Goal: Task Accomplishment & Management: Use online tool/utility

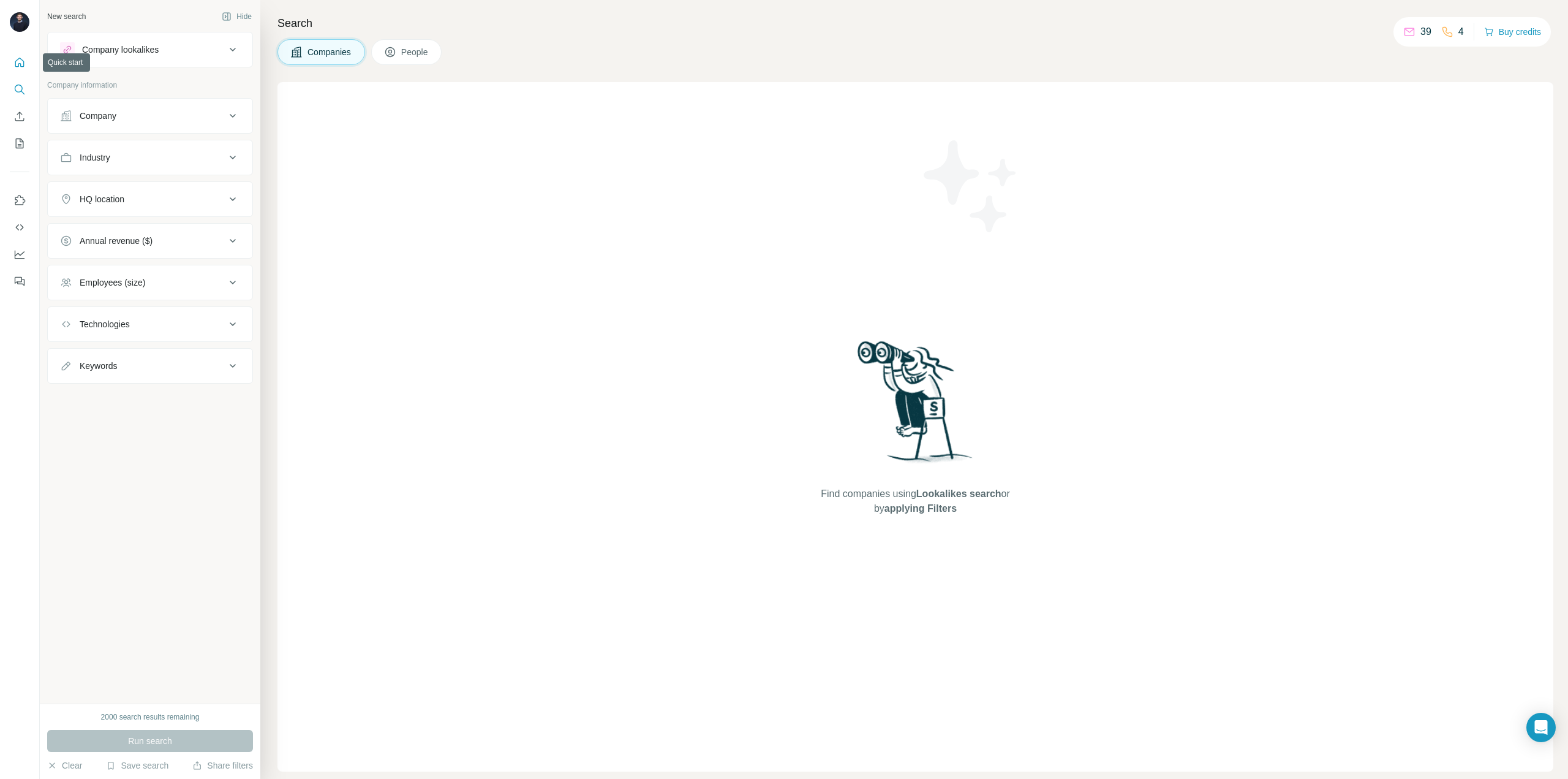
click at [20, 57] on icon "Quick start" at bounding box center [20, 63] width 12 height 13
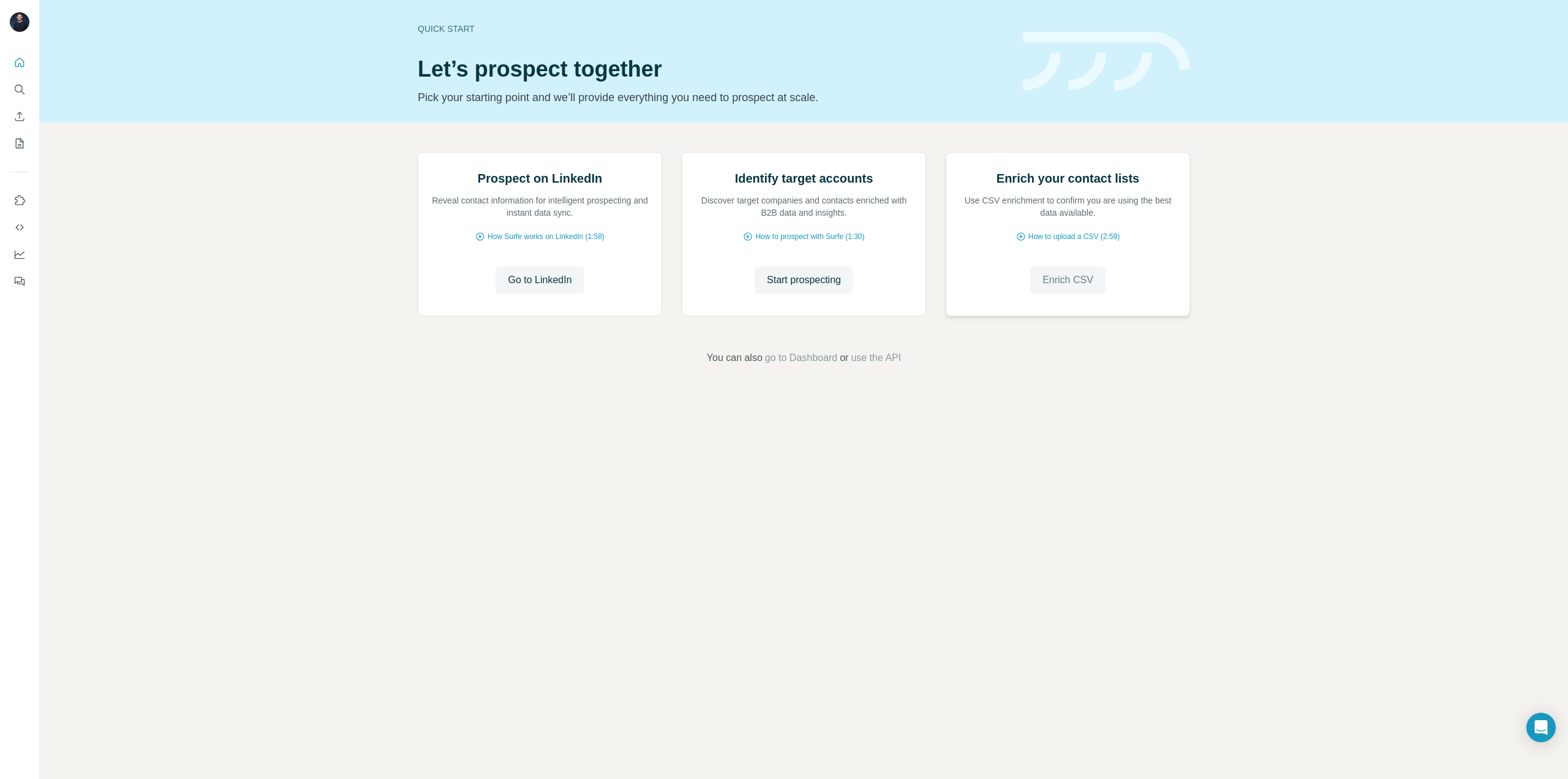
click at [1059, 288] on span "Enrich CSV" at bounding box center [1067, 280] width 51 height 15
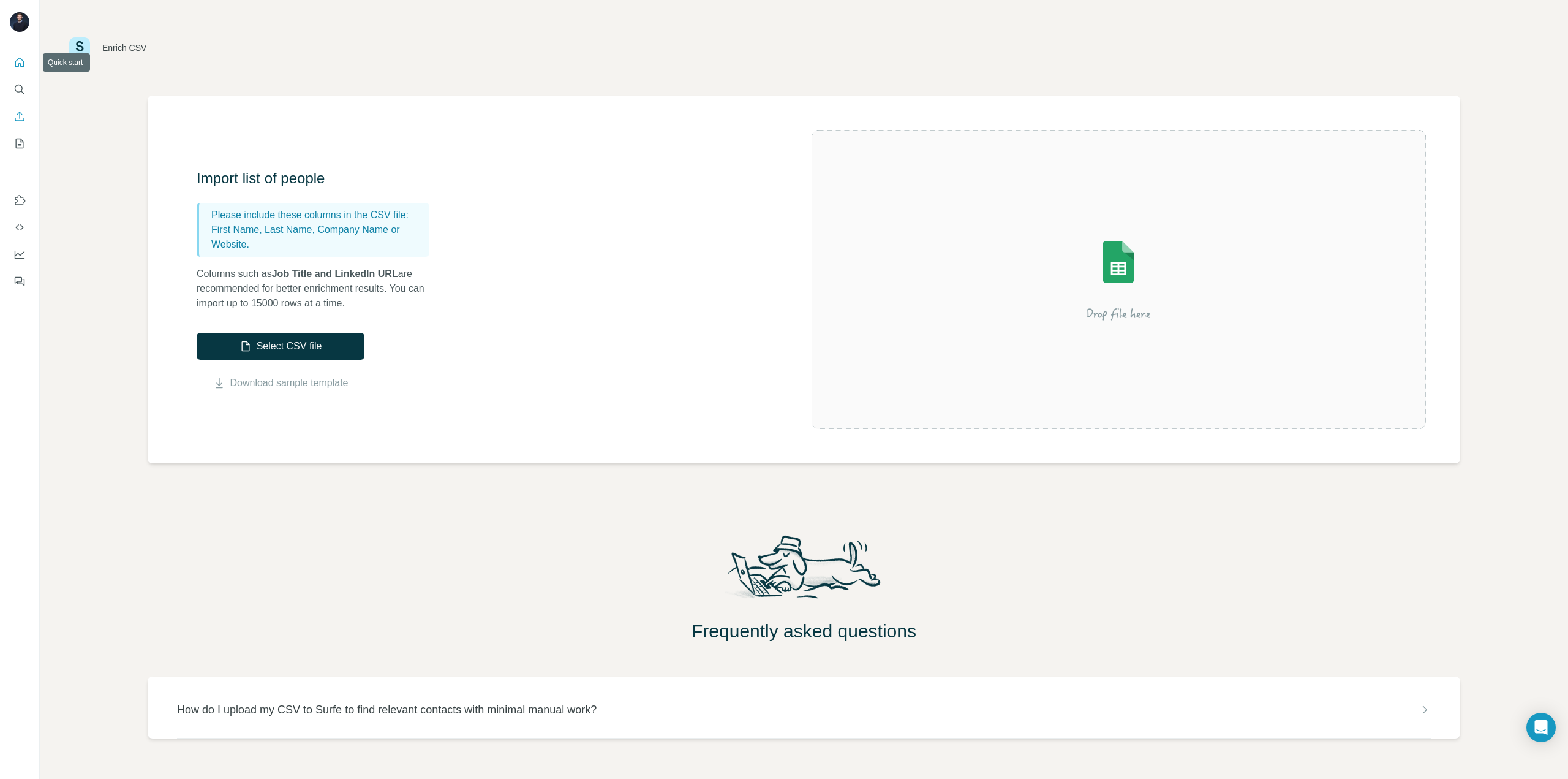
click at [27, 59] on button "Quick start" at bounding box center [20, 63] width 20 height 22
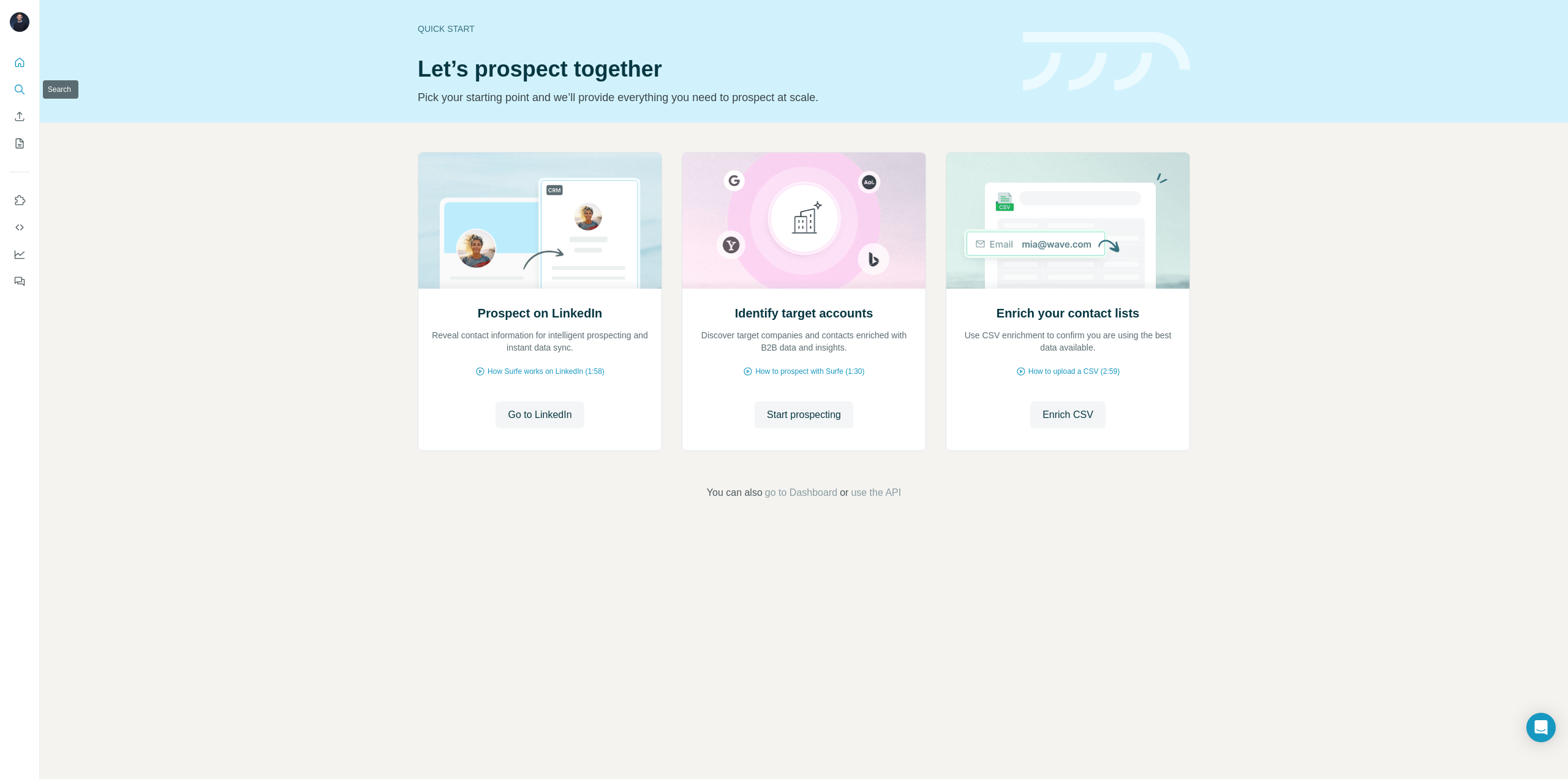
click at [26, 94] on button "Search" at bounding box center [20, 89] width 20 height 22
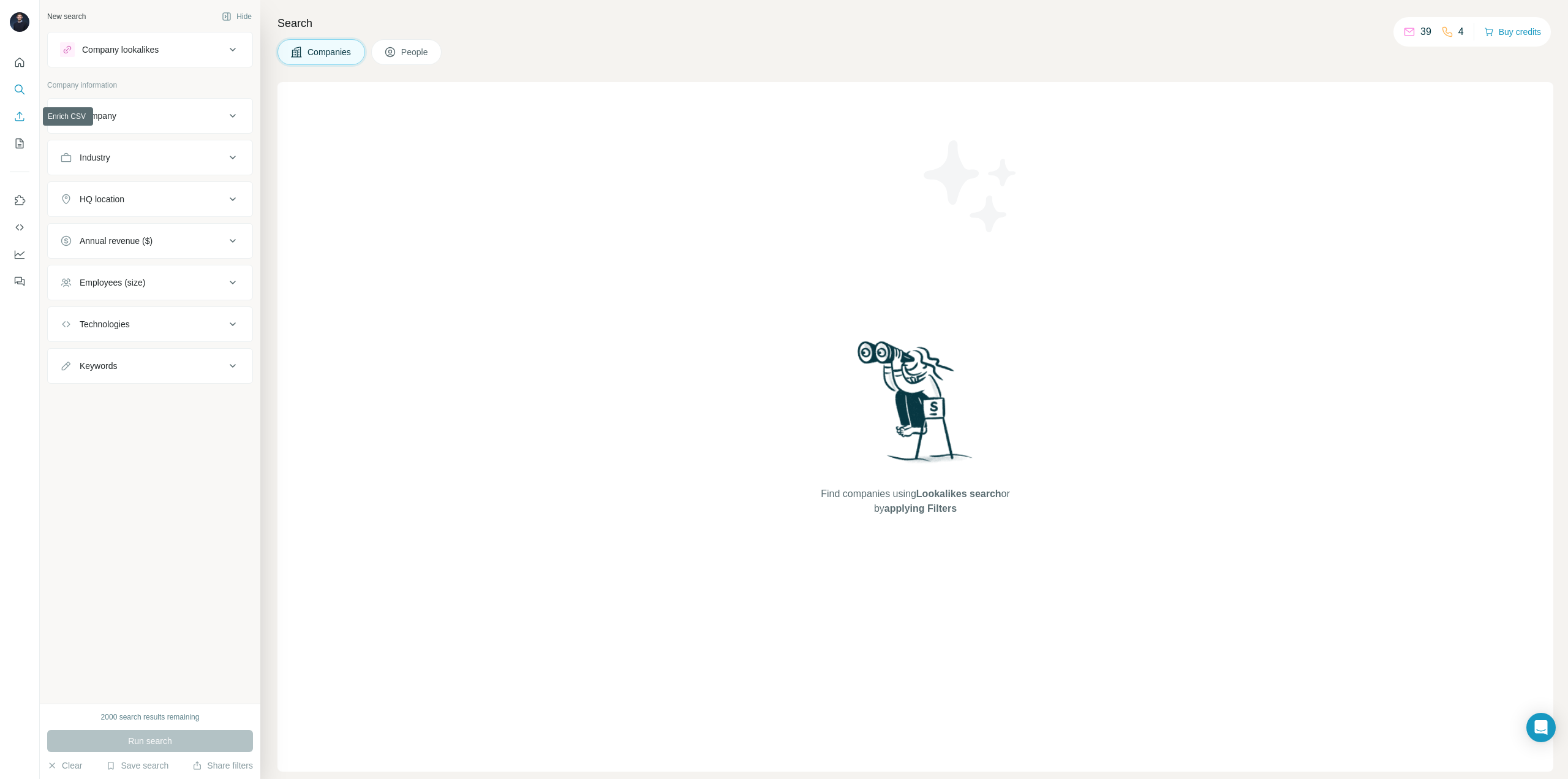
click at [19, 114] on icon "Enrich CSV" at bounding box center [20, 116] width 12 height 13
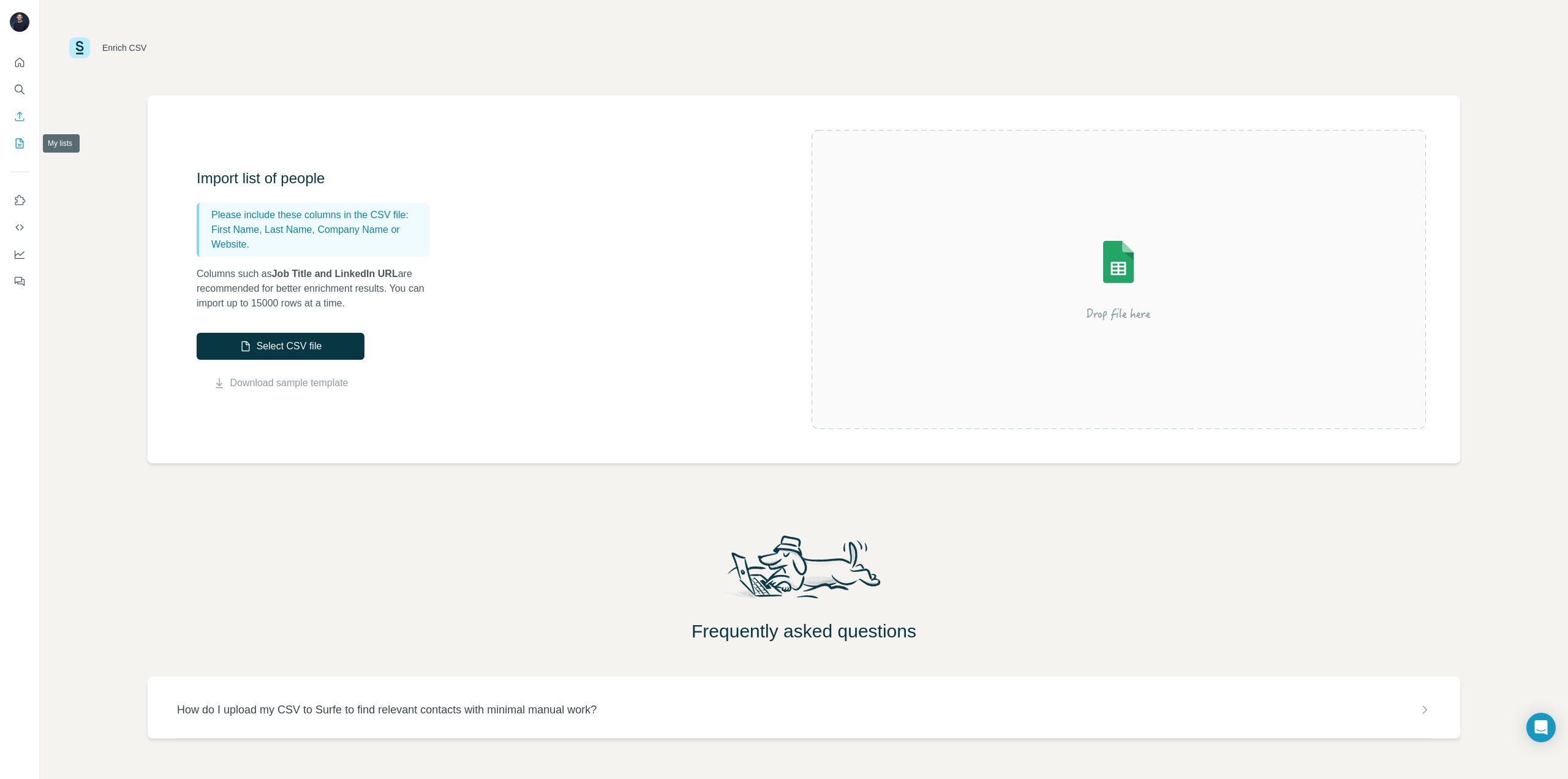
click at [19, 148] on icon "My lists" at bounding box center [20, 143] width 8 height 10
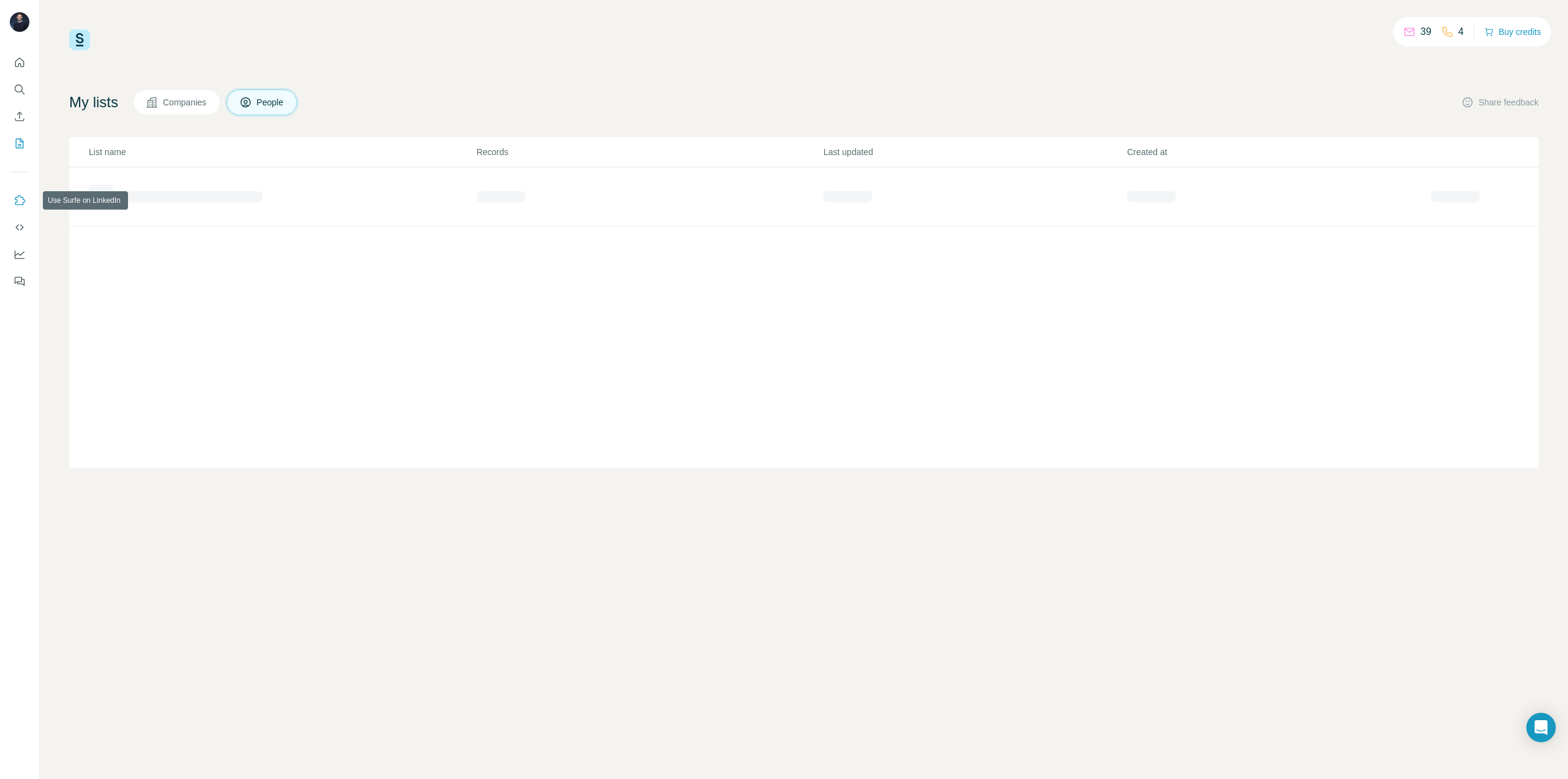
click at [16, 198] on icon "Use Surfe on LinkedIn" at bounding box center [20, 201] width 12 height 13
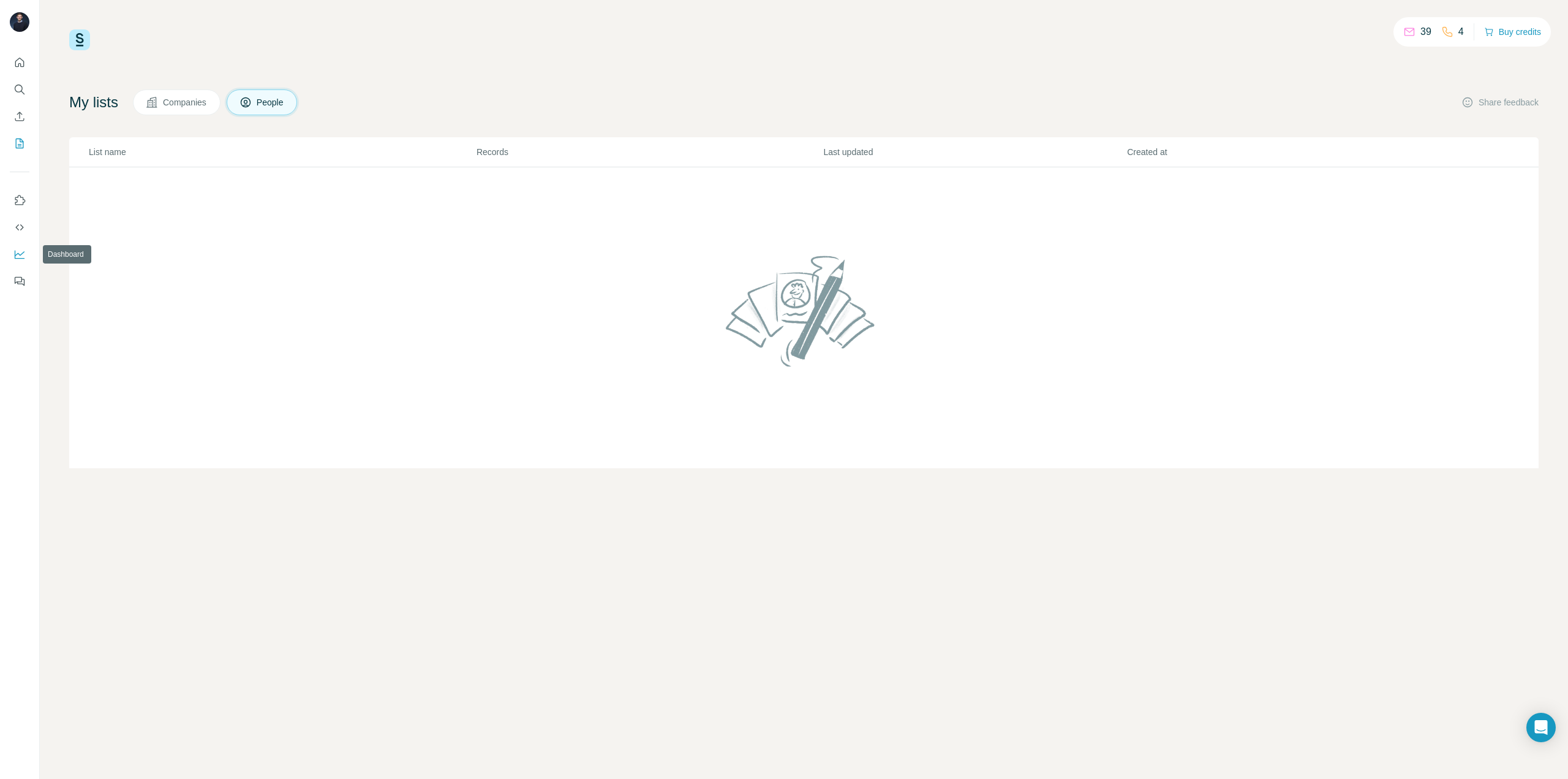
click at [21, 258] on icon "Dashboard" at bounding box center [20, 255] width 10 height 9
click at [21, 281] on icon "Feedback" at bounding box center [18, 281] width 7 height 7
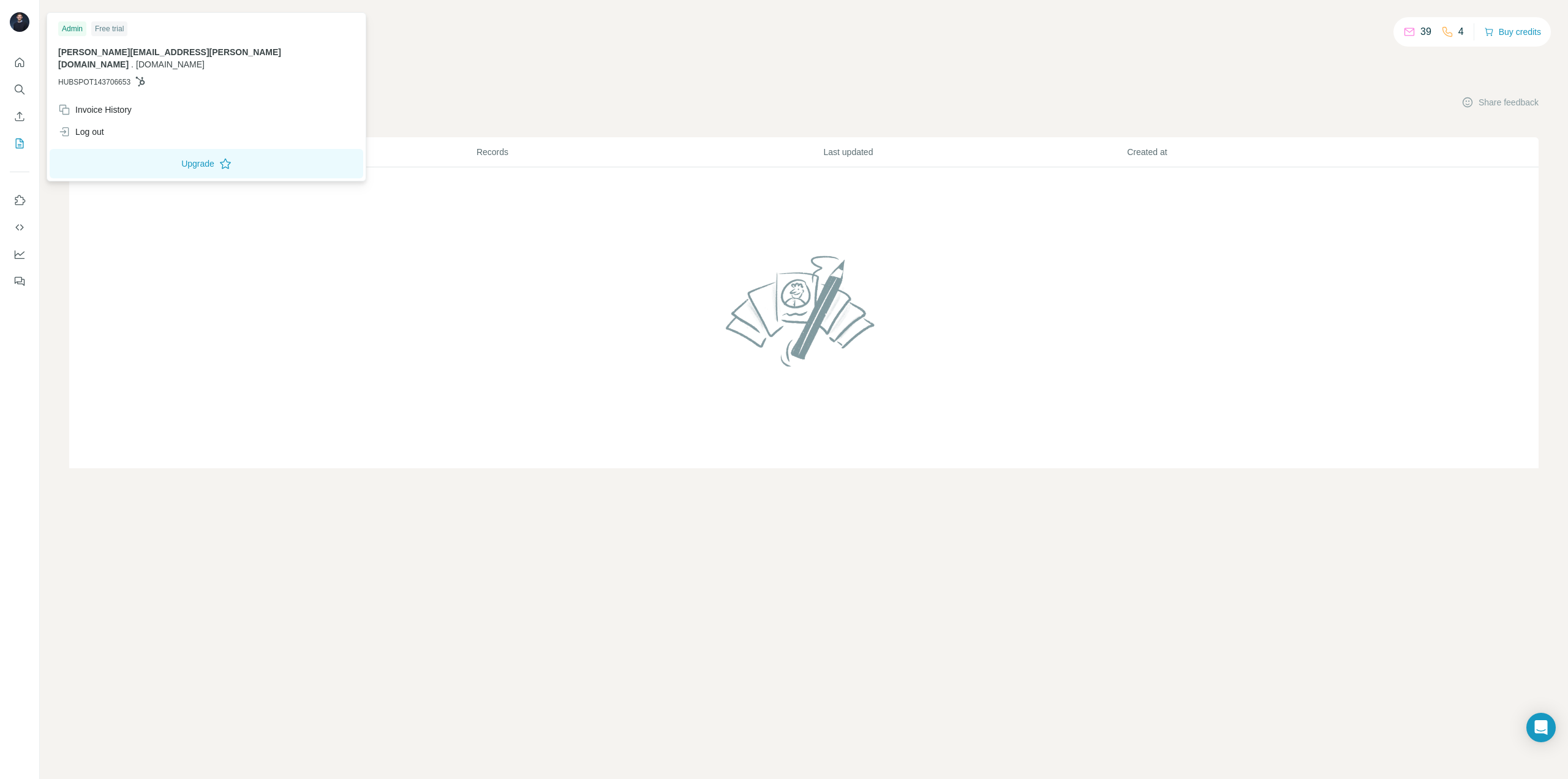
click at [27, 21] on img at bounding box center [20, 22] width 20 height 20
click at [25, 63] on button "Quick start" at bounding box center [20, 63] width 20 height 22
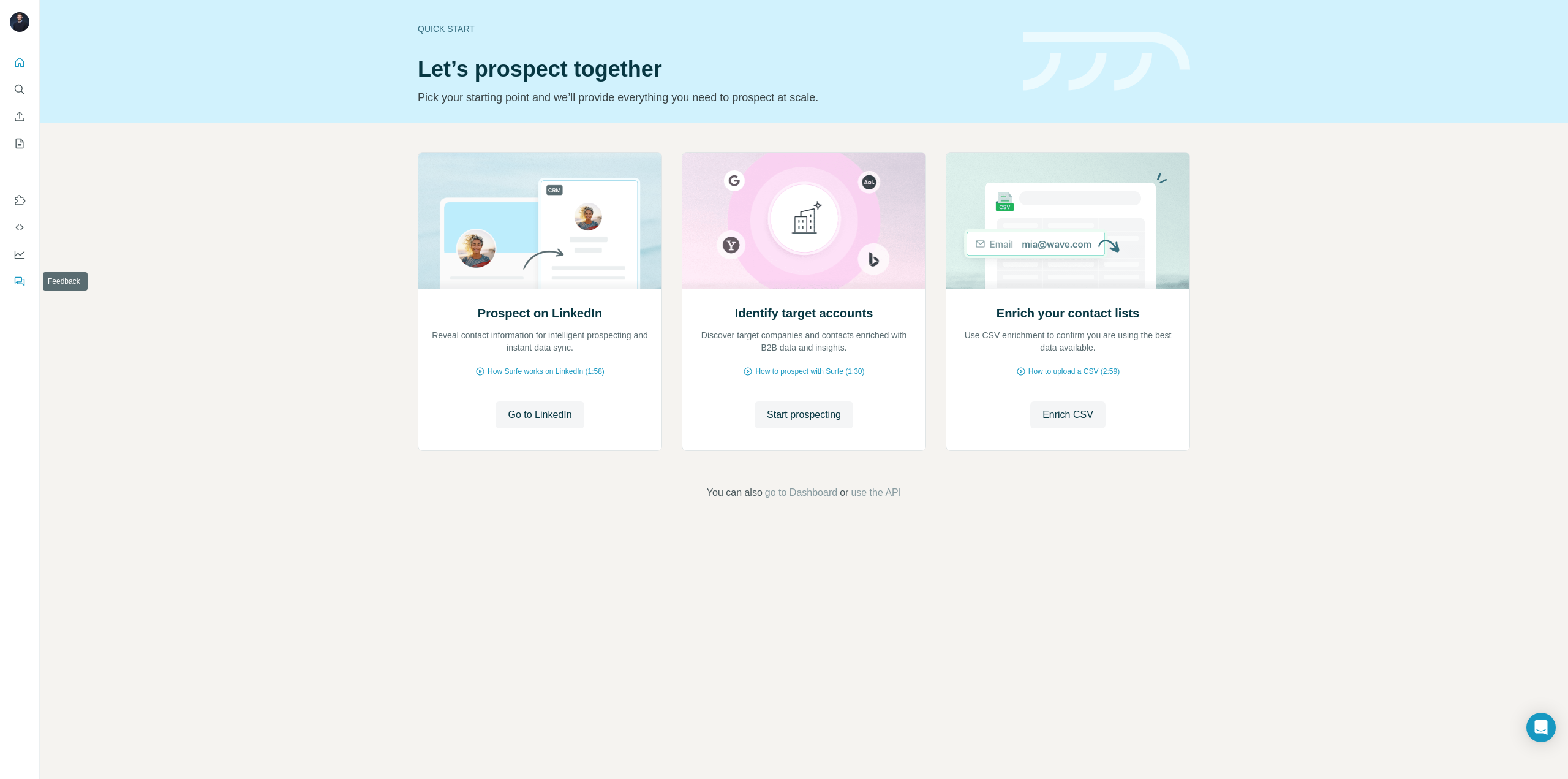
click at [15, 277] on icon "Feedback" at bounding box center [20, 281] width 12 height 13
click at [1073, 377] on div "Enrich your contact lists Use CSV enrichment to confirm you are using the best …" at bounding box center [1067, 369] width 243 height 163
click at [1076, 369] on span "How to upload a CSV (2:59)" at bounding box center [1074, 371] width 91 height 11
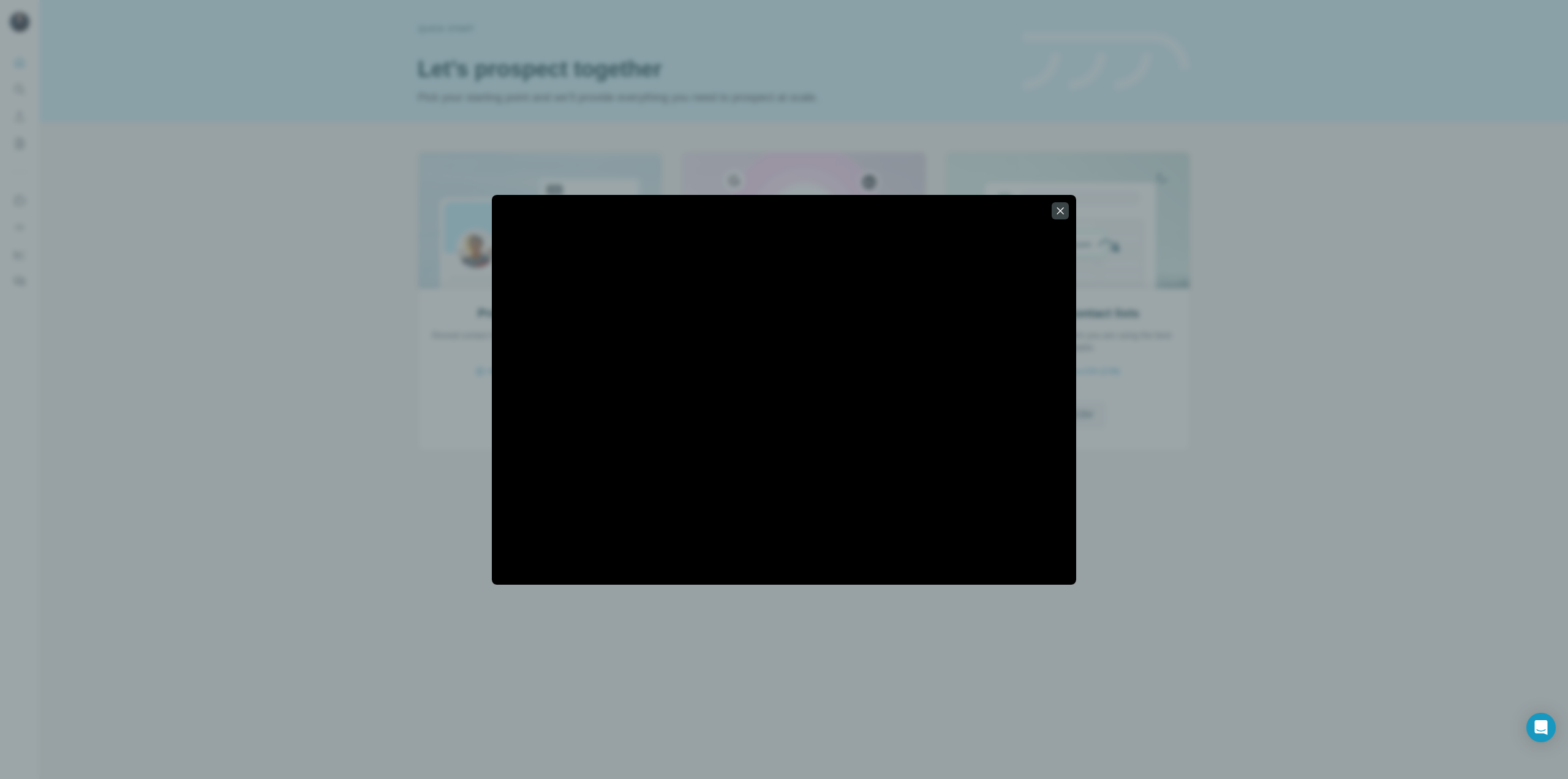
click at [1315, 349] on div at bounding box center [784, 389] width 1568 height 779
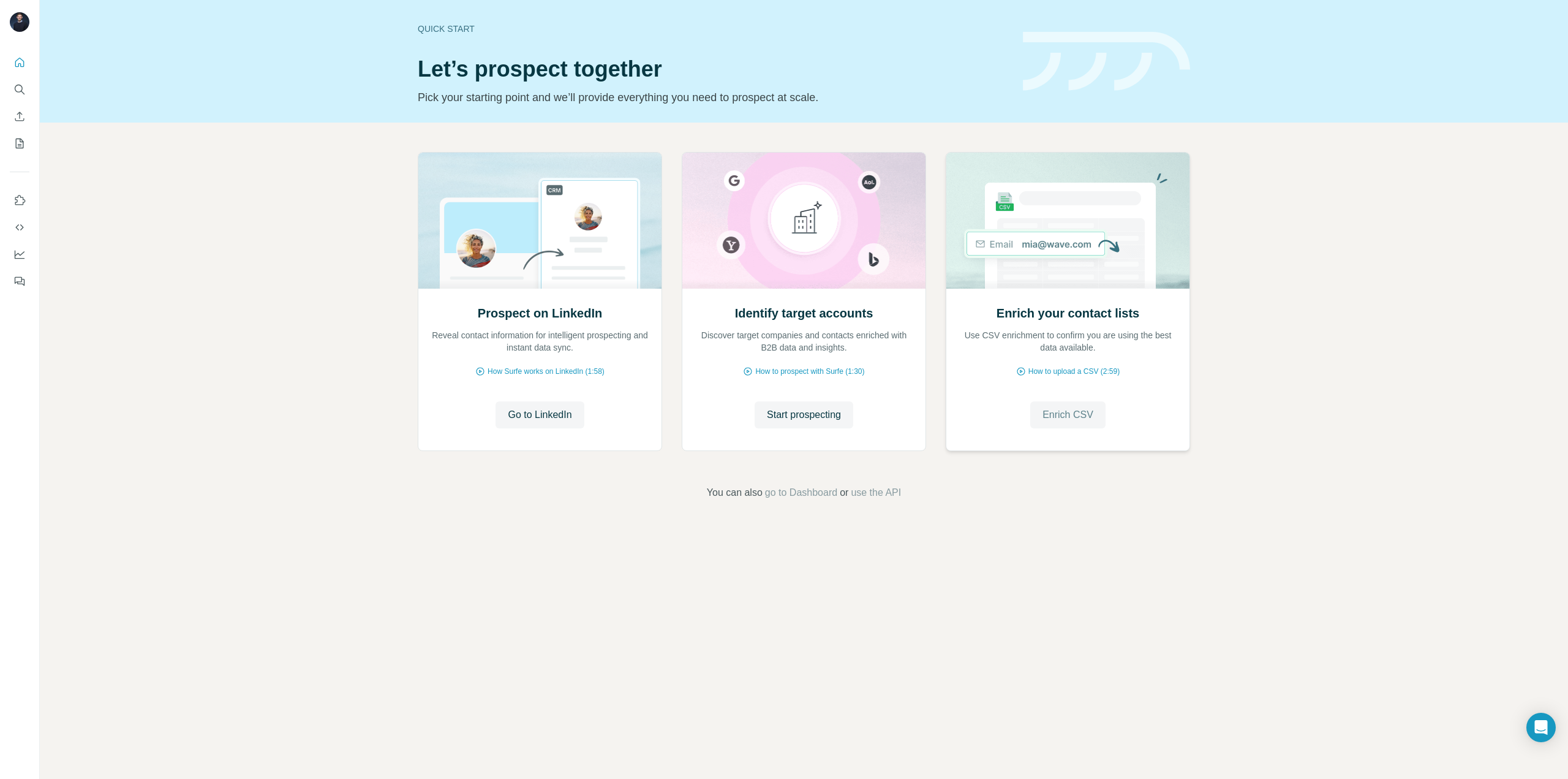
click at [1073, 411] on span "Enrich CSV" at bounding box center [1067, 415] width 51 height 15
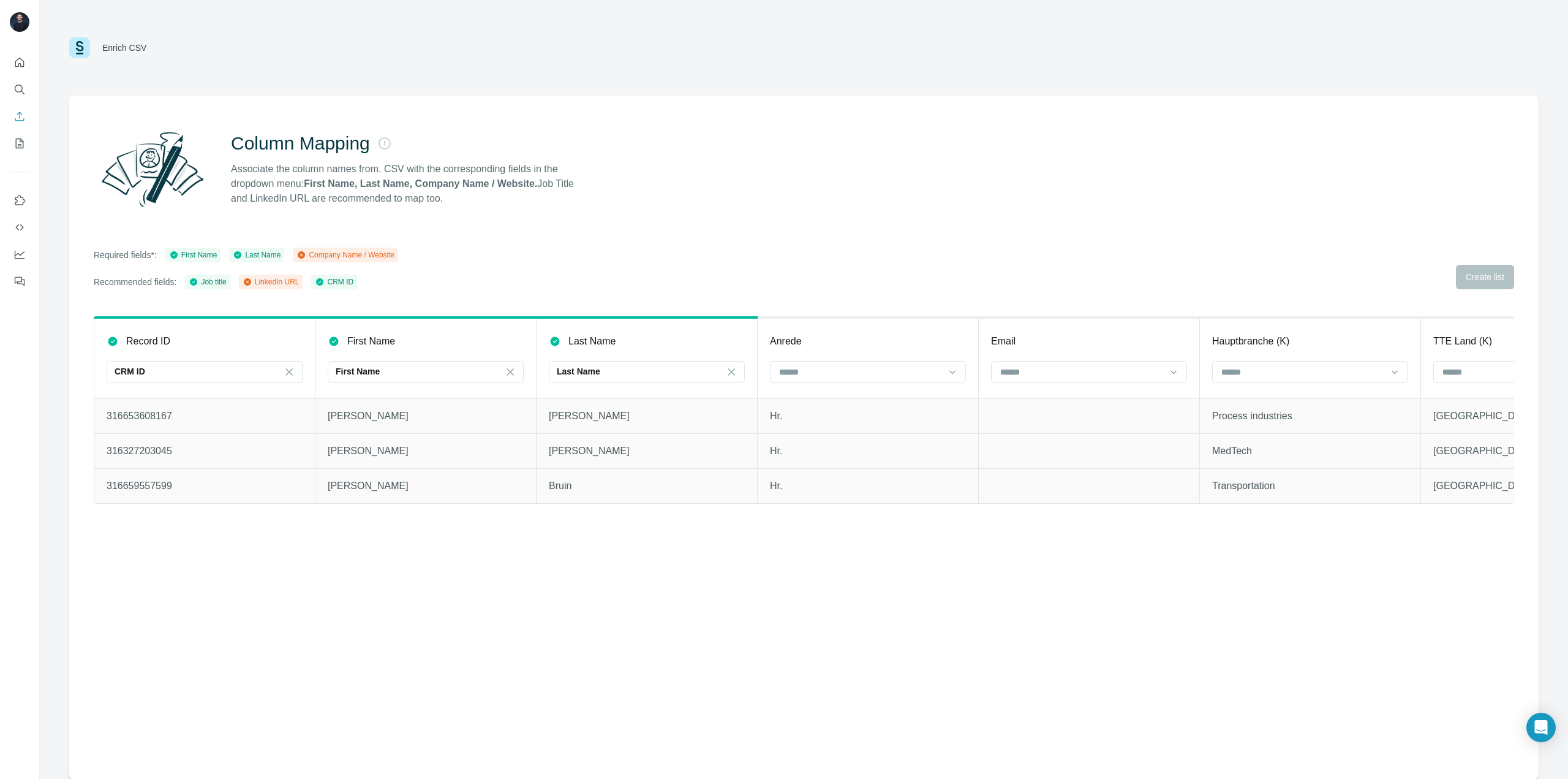
click at [874, 336] on div "Anrede" at bounding box center [868, 341] width 196 height 15
click at [853, 370] on input at bounding box center [861, 372] width 166 height 13
click at [848, 286] on div "Required fields*: First Name Last Name Company Name / Website Recommended field…" at bounding box center [804, 268] width 1420 height 41
click at [1481, 273] on div "Required fields*: First Name Last Name Company Name / Website Recommended field…" at bounding box center [804, 268] width 1420 height 41
drag, startPoint x: 530, startPoint y: 238, endPoint x: 591, endPoint y: 247, distance: 61.7
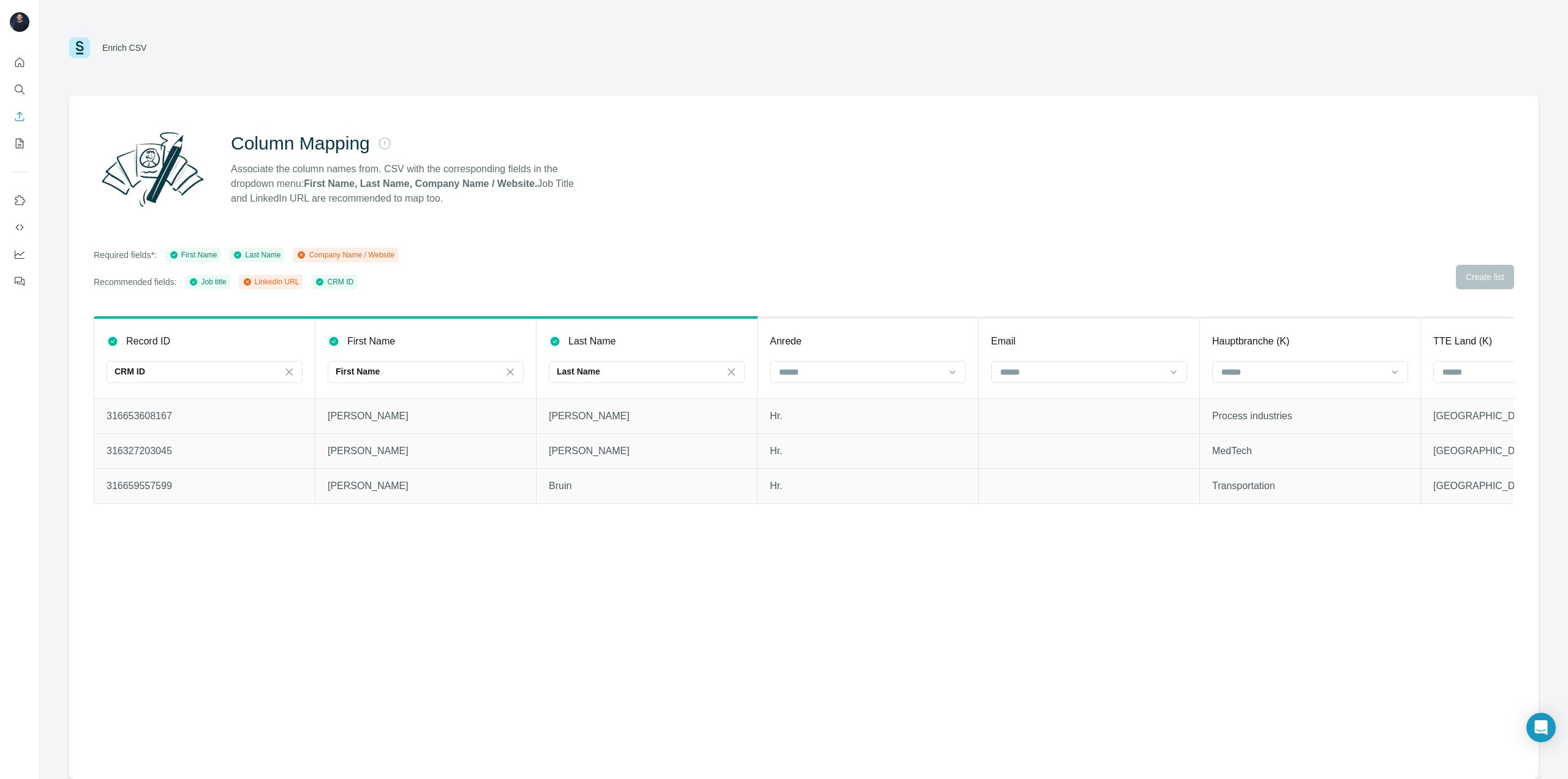
click at [533, 238] on div "Column Mapping Associate the column names from. CSV with the corresponding fiel…" at bounding box center [804, 437] width 1470 height 684
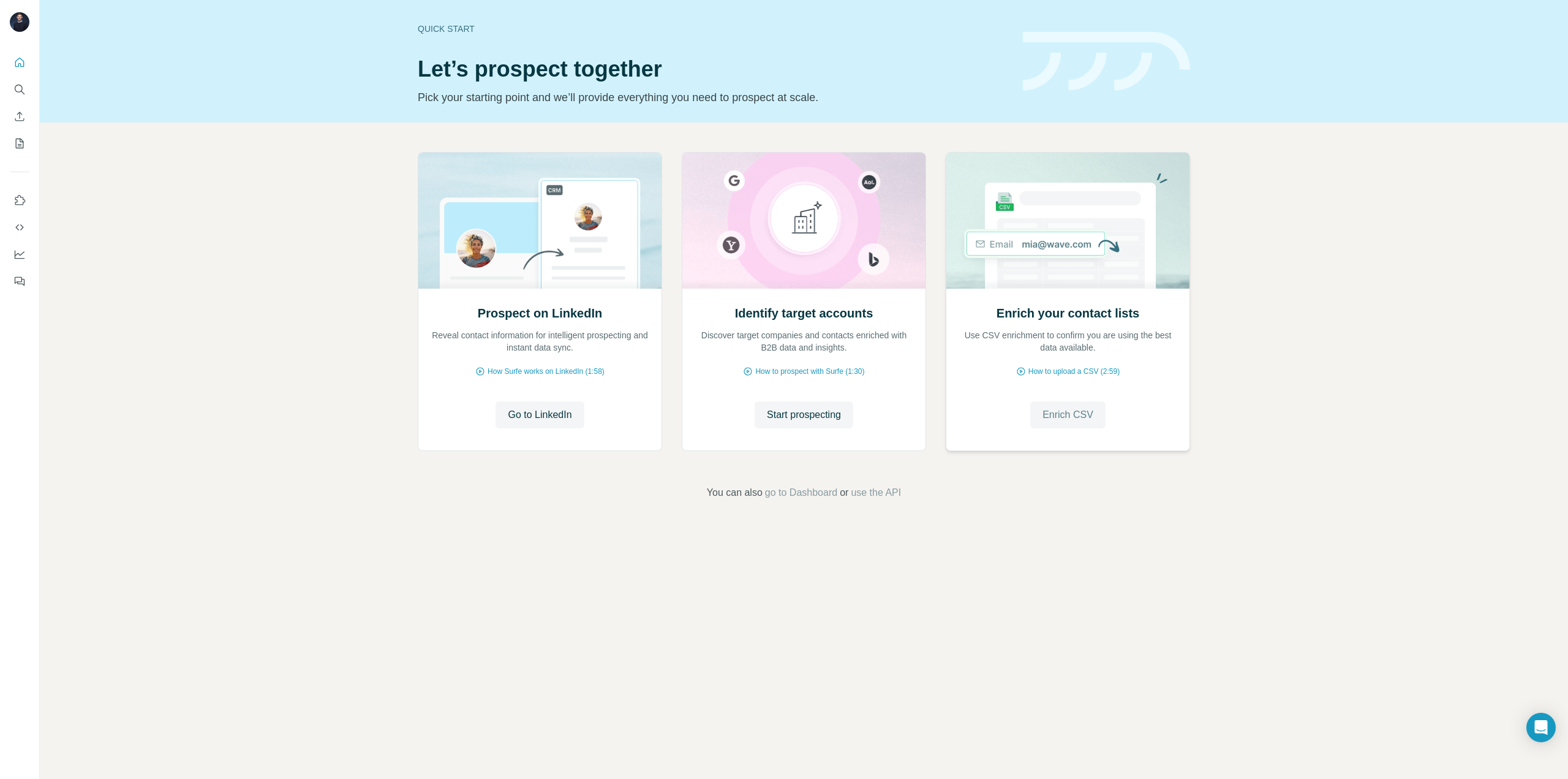
click at [1065, 410] on span "Enrich CSV" at bounding box center [1067, 415] width 51 height 15
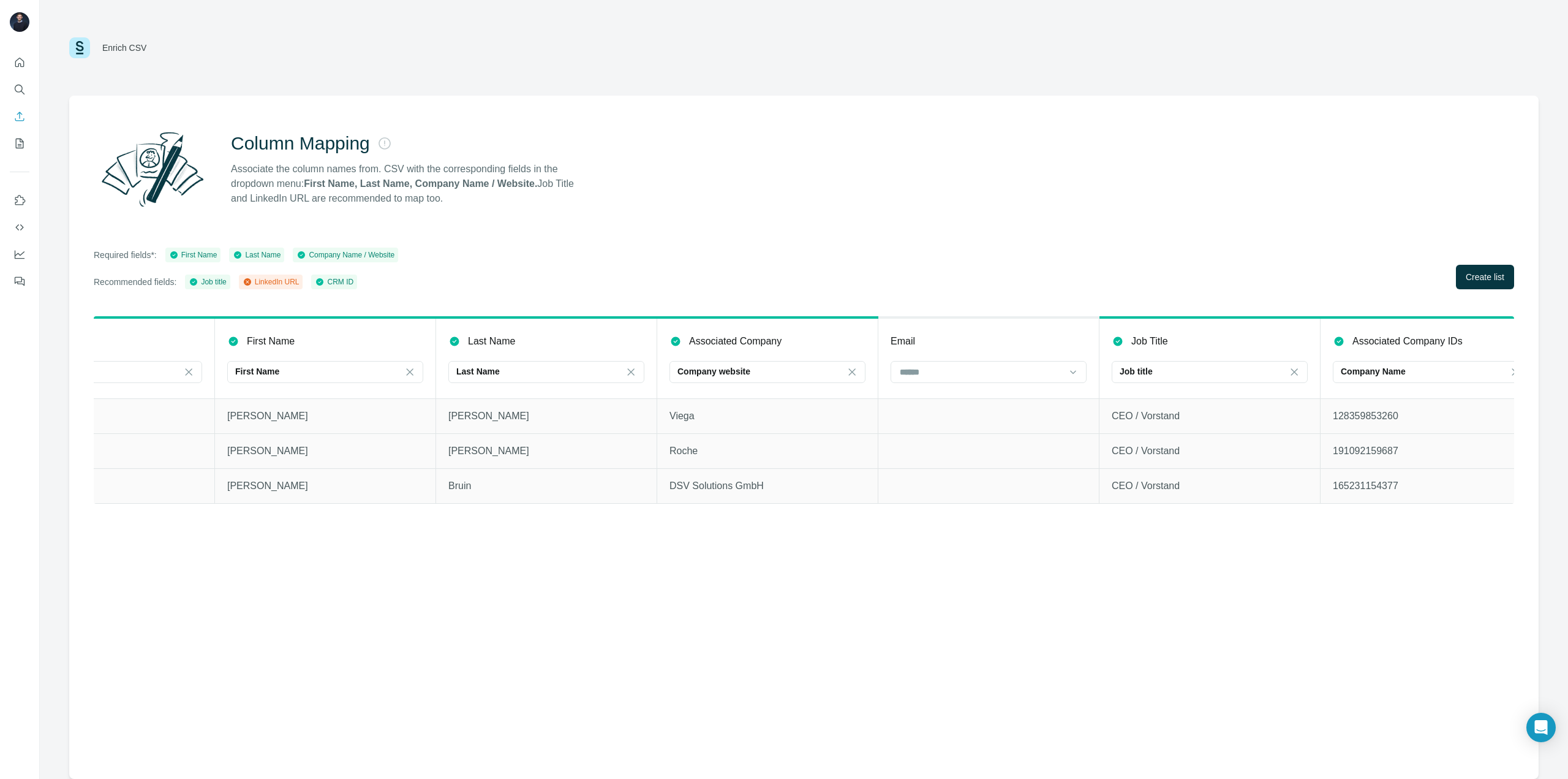
scroll to position [0, 128]
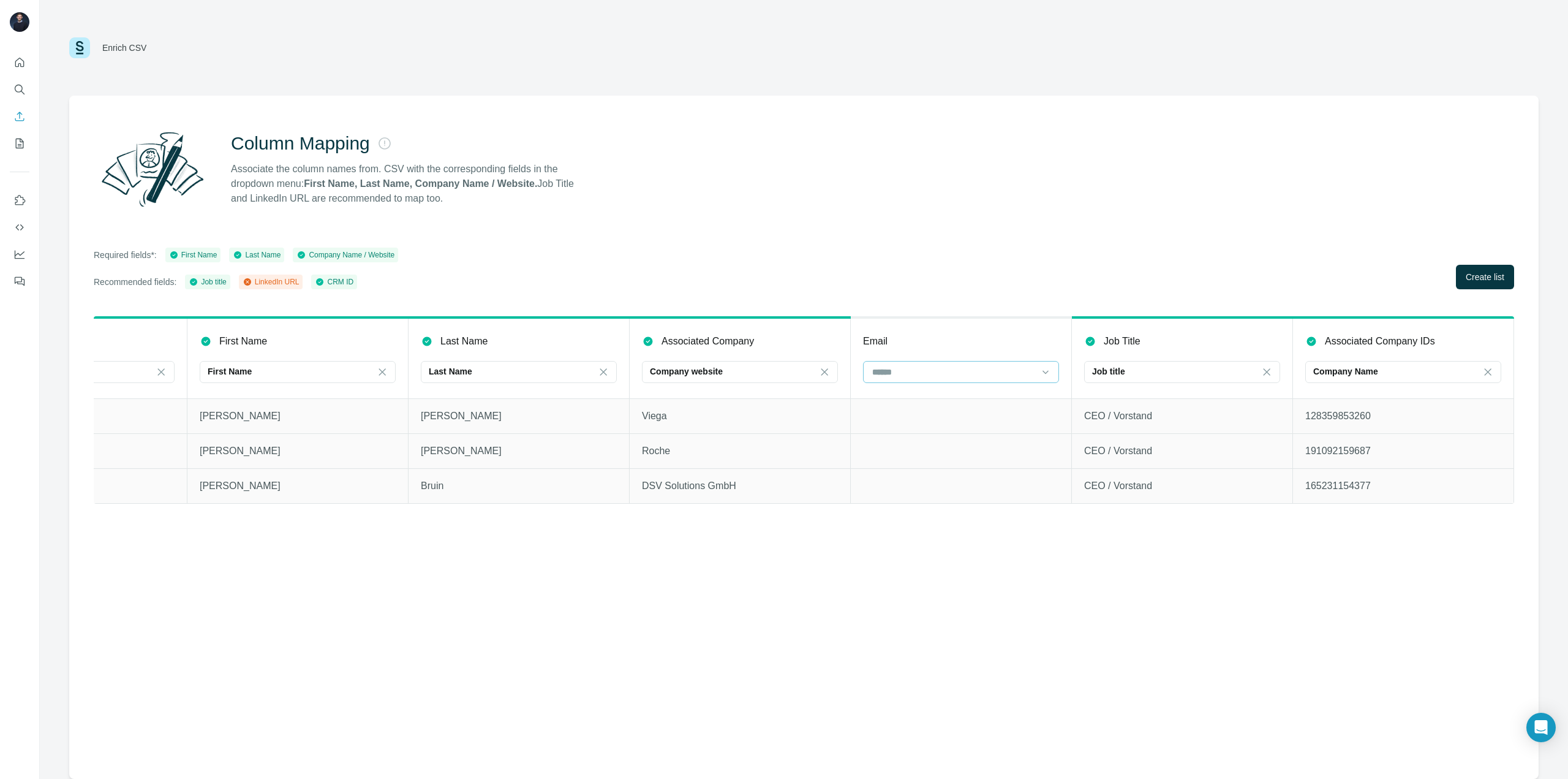
click at [942, 373] on input at bounding box center [954, 372] width 166 height 13
click at [836, 271] on div "Required fields*: First Name Last Name Company Name / Website Recommended field…" at bounding box center [804, 268] width 1420 height 41
click at [942, 366] on input at bounding box center [954, 372] width 166 height 13
drag, startPoint x: 966, startPoint y: 503, endPoint x: 1031, endPoint y: 501, distance: 65.0
click at [1031, 501] on table "Record ID CRM ID First Name First Name Last Name Last Name Associated Company C…" at bounding box center [739, 410] width 1548 height 188
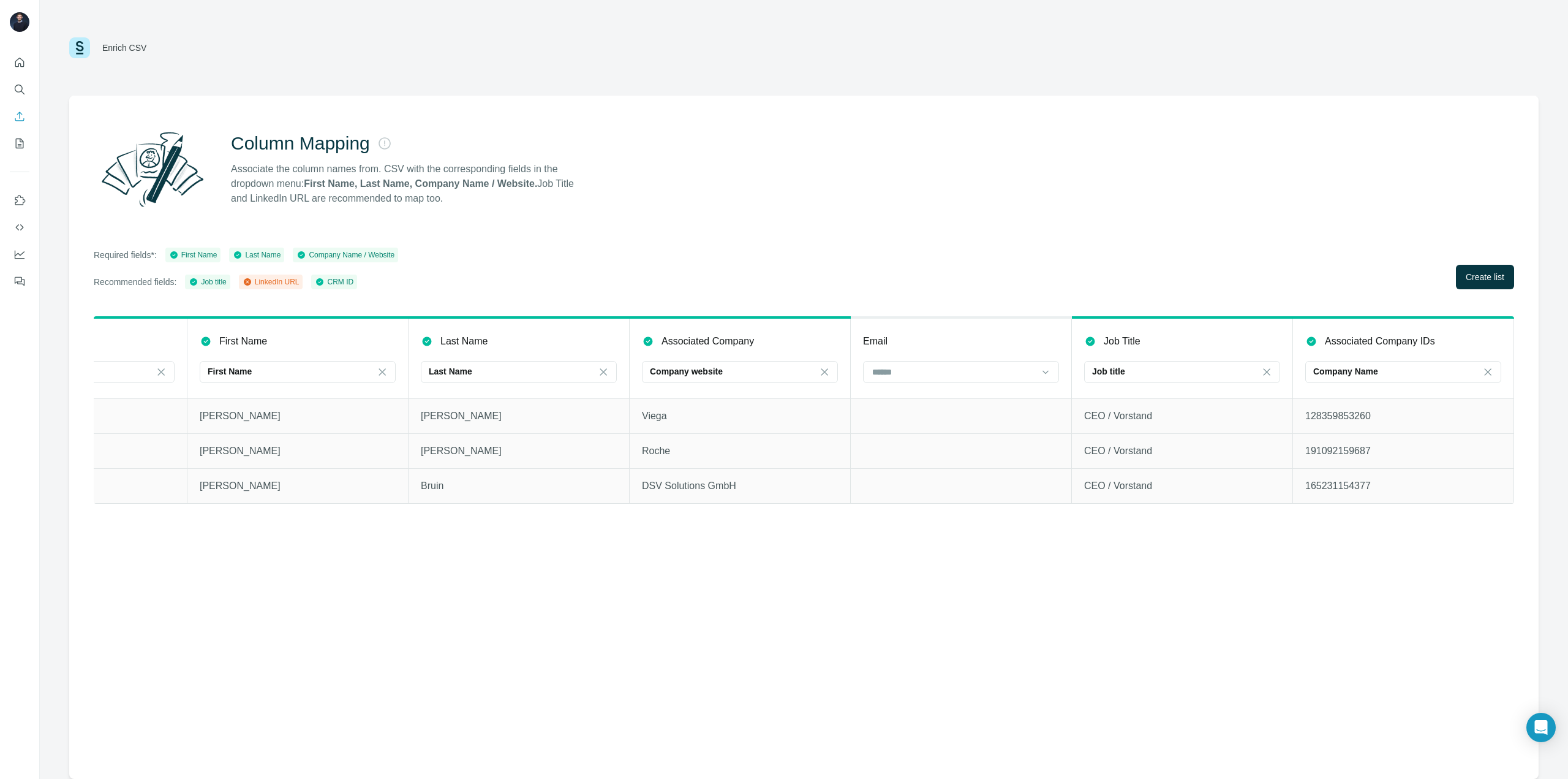
scroll to position [0, 0]
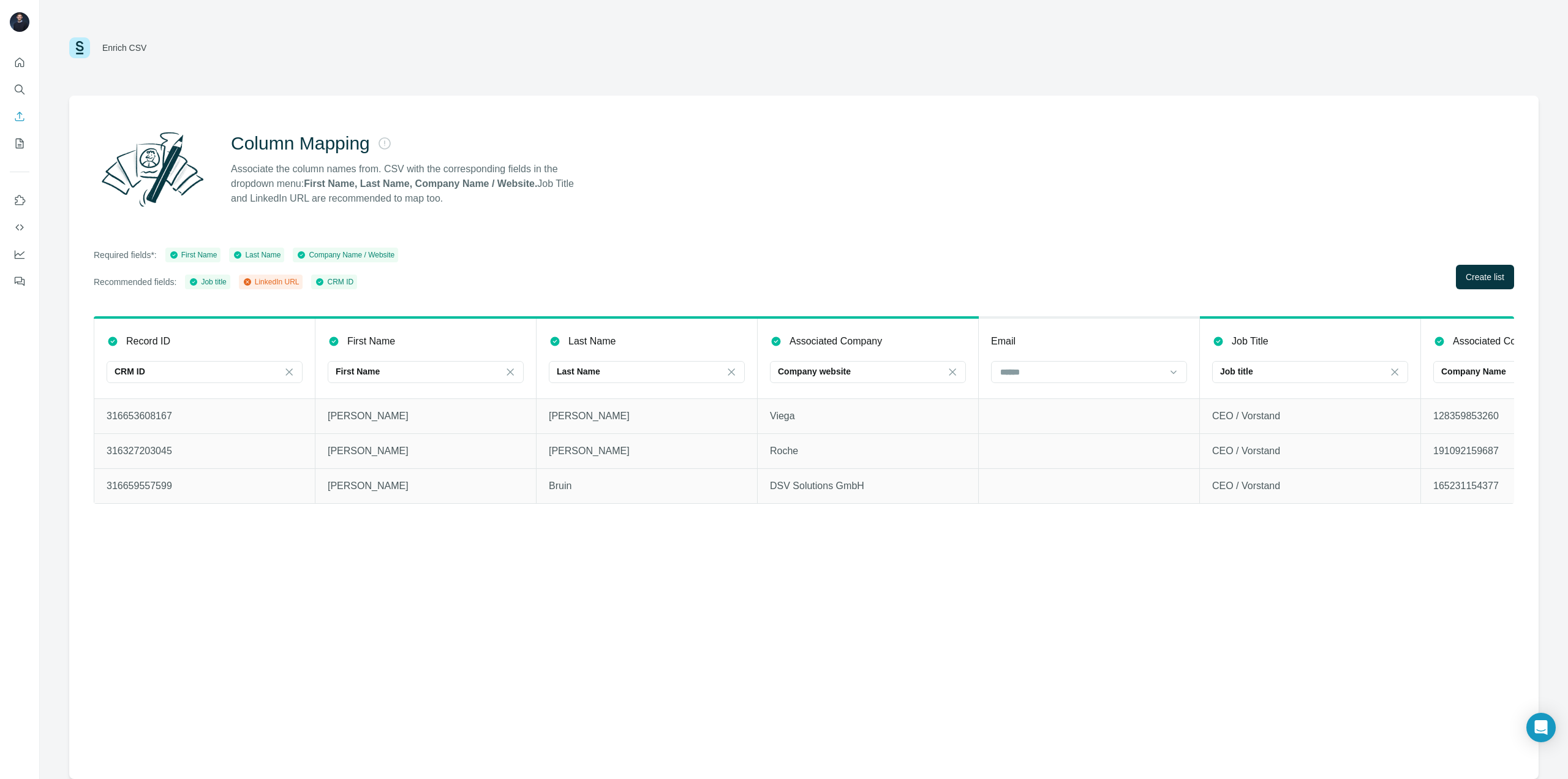
click at [1016, 348] on div "Email" at bounding box center [1089, 341] width 196 height 15
click at [1472, 274] on span "Create list" at bounding box center [1484, 277] width 38 height 13
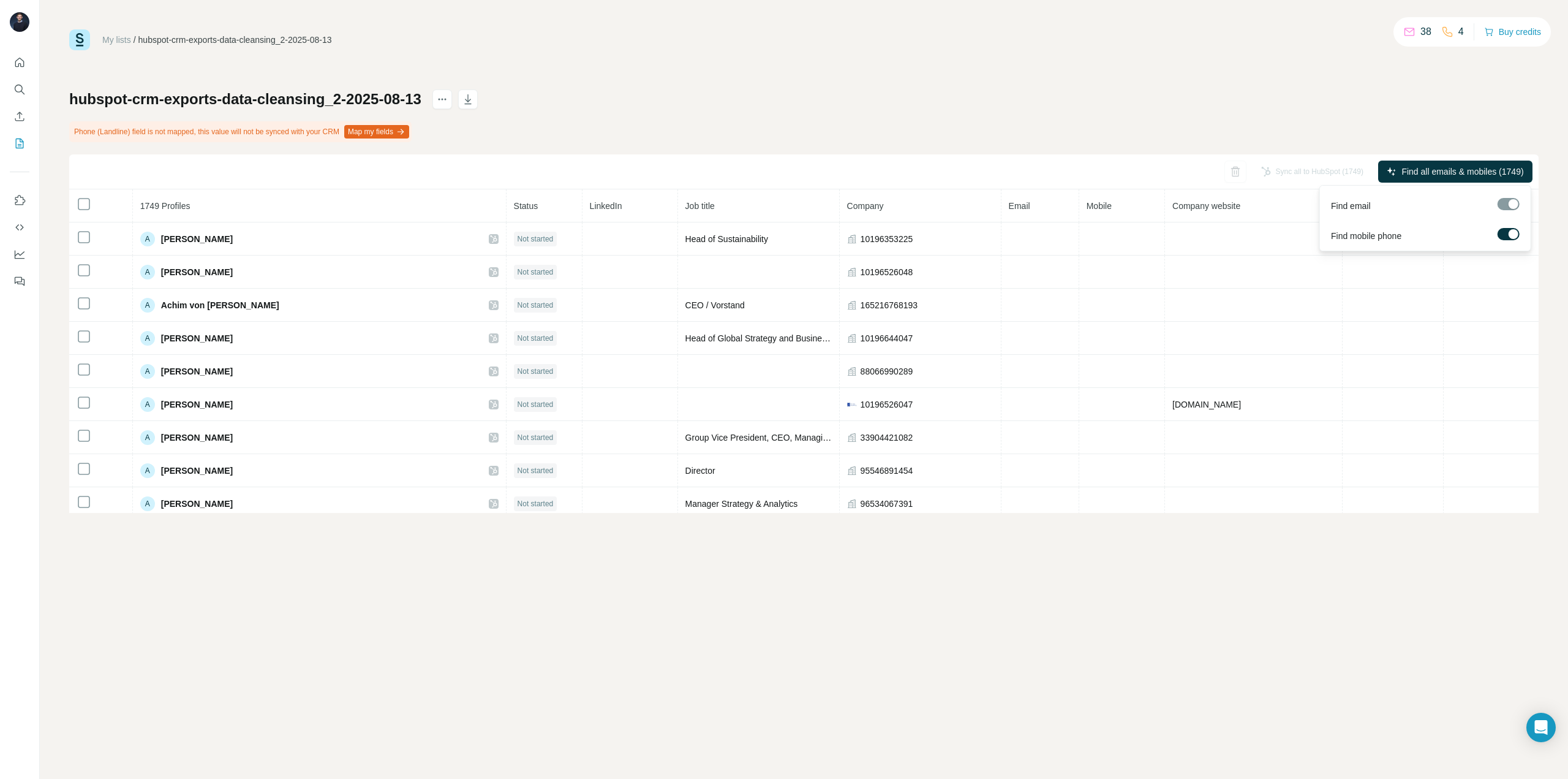
click at [1513, 205] on div at bounding box center [1509, 204] width 22 height 13
click at [1509, 200] on div at bounding box center [1509, 204] width 22 height 13
click at [1420, 172] on span "Find all emails & mobiles (1749)" at bounding box center [1463, 172] width 122 height 13
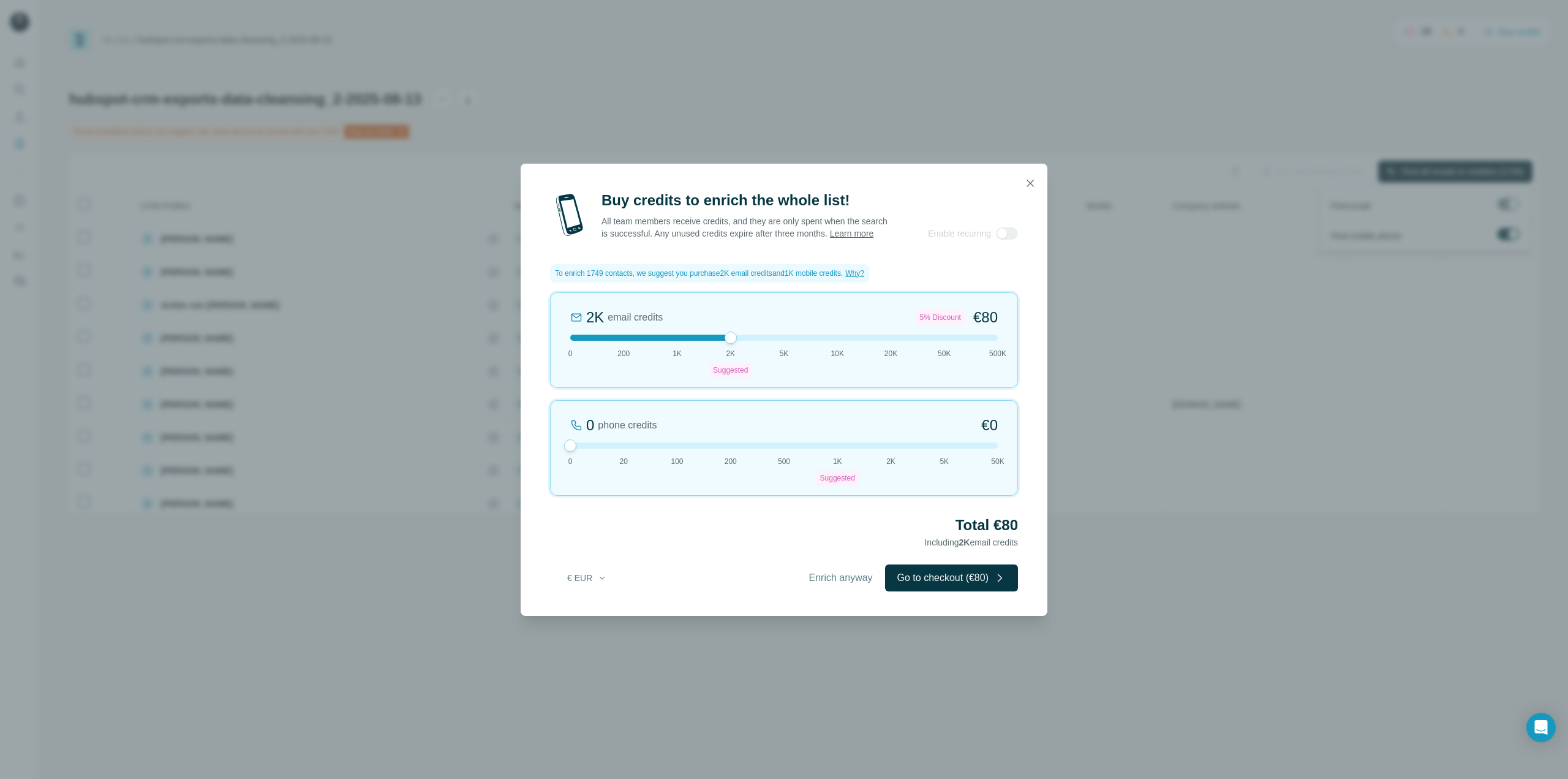
drag, startPoint x: 837, startPoint y: 446, endPoint x: 527, endPoint y: 449, distance: 310.0
click at [527, 449] on div "Buy credits to enrich the whole list! All team members receive credits, and the…" at bounding box center [784, 403] width 527 height 425
drag, startPoint x: 729, startPoint y: 343, endPoint x: 718, endPoint y: 348, distance: 12.1
click at [718, 348] on div "2K email credits 5% Discount €80 0 200 1K 2K Suggested 5K 10K 20K 50K 500K" at bounding box center [783, 340] width 468 height 95
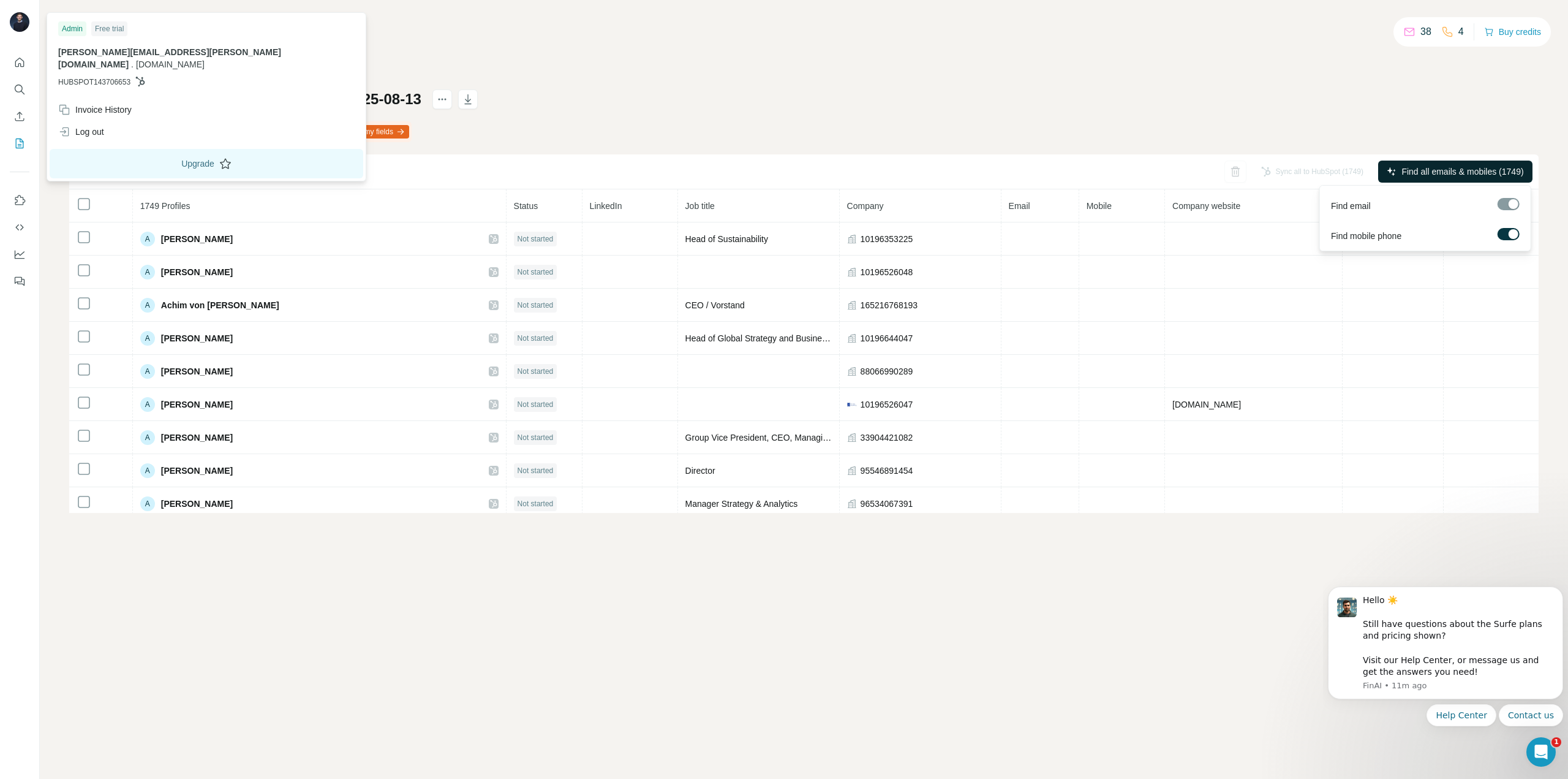
click at [132, 149] on button "Upgrade" at bounding box center [207, 164] width 314 height 30
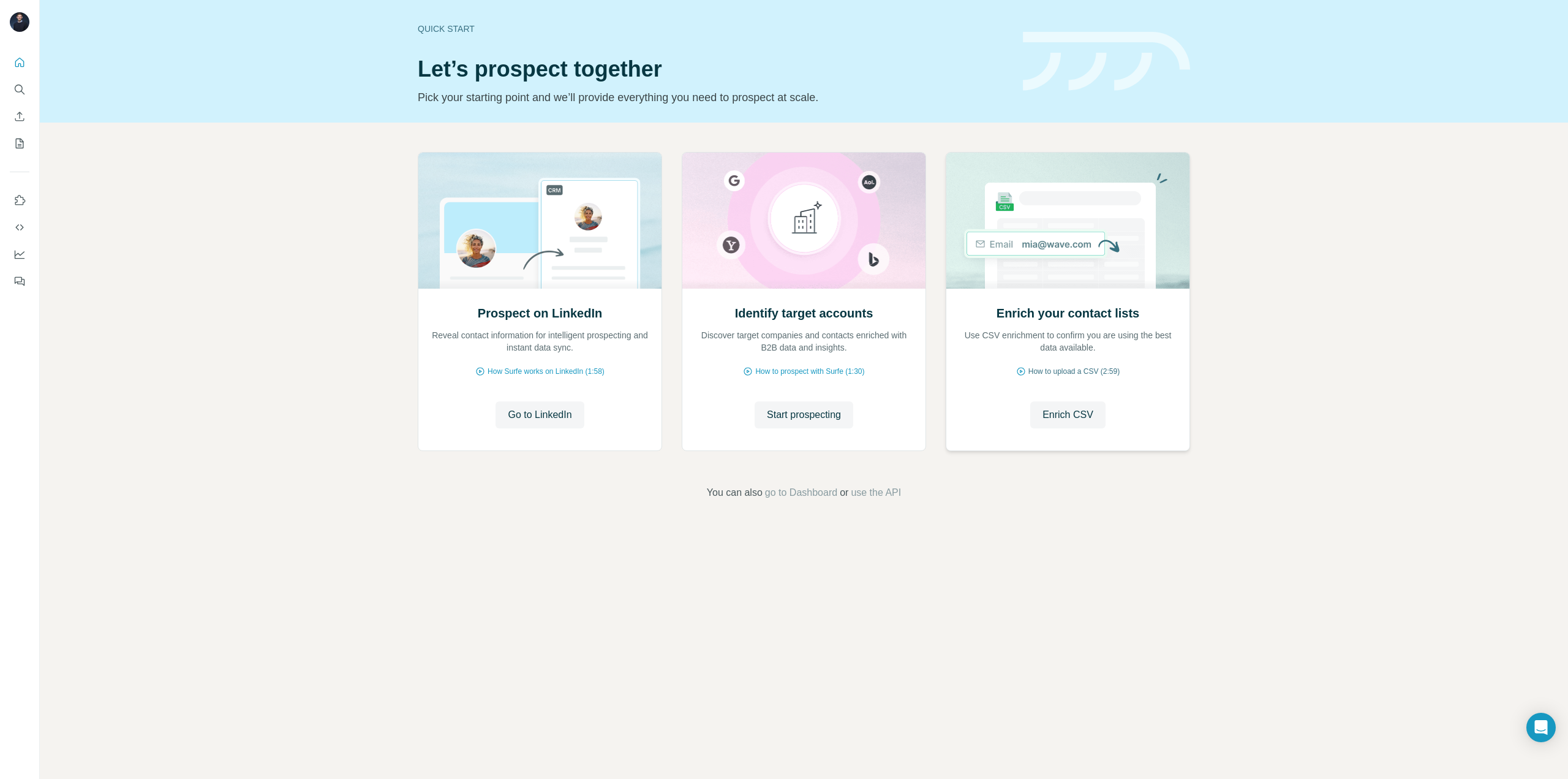
click at [1051, 368] on span "How to upload a CSV (2:59)" at bounding box center [1074, 371] width 91 height 11
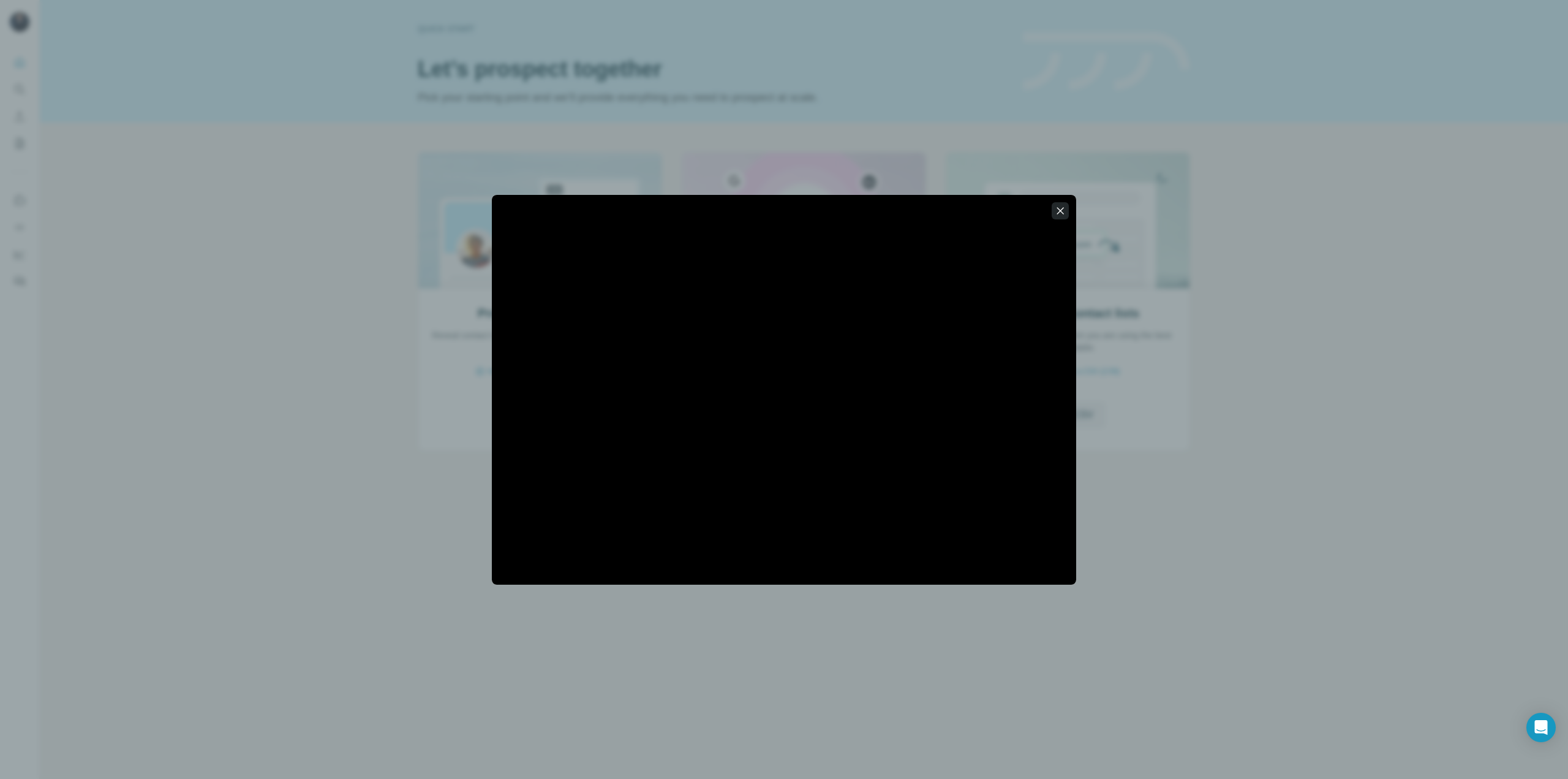
click at [1058, 209] on icon "button" at bounding box center [1060, 211] width 12 height 13
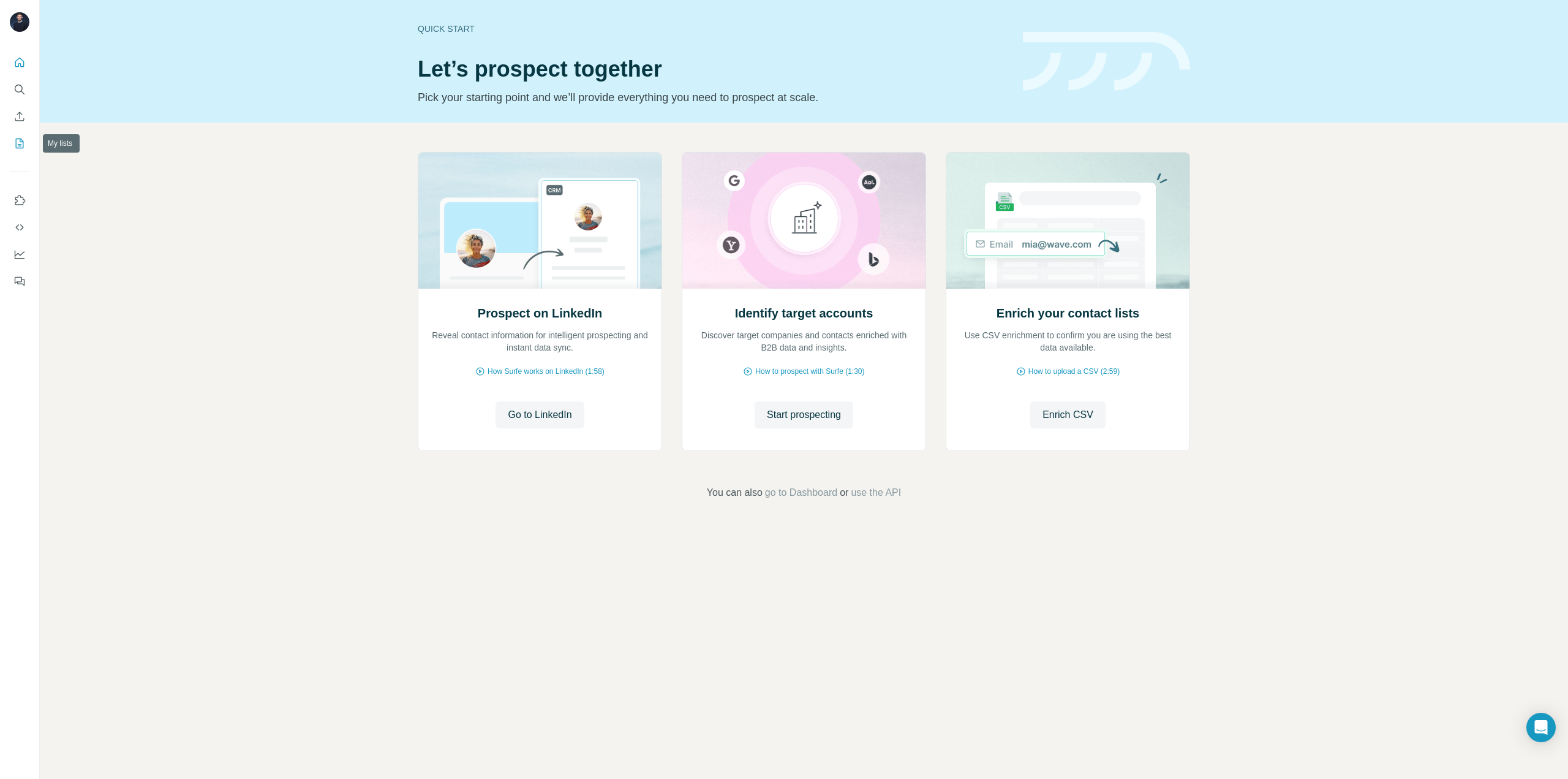
click at [23, 144] on icon "My lists" at bounding box center [20, 143] width 8 height 10
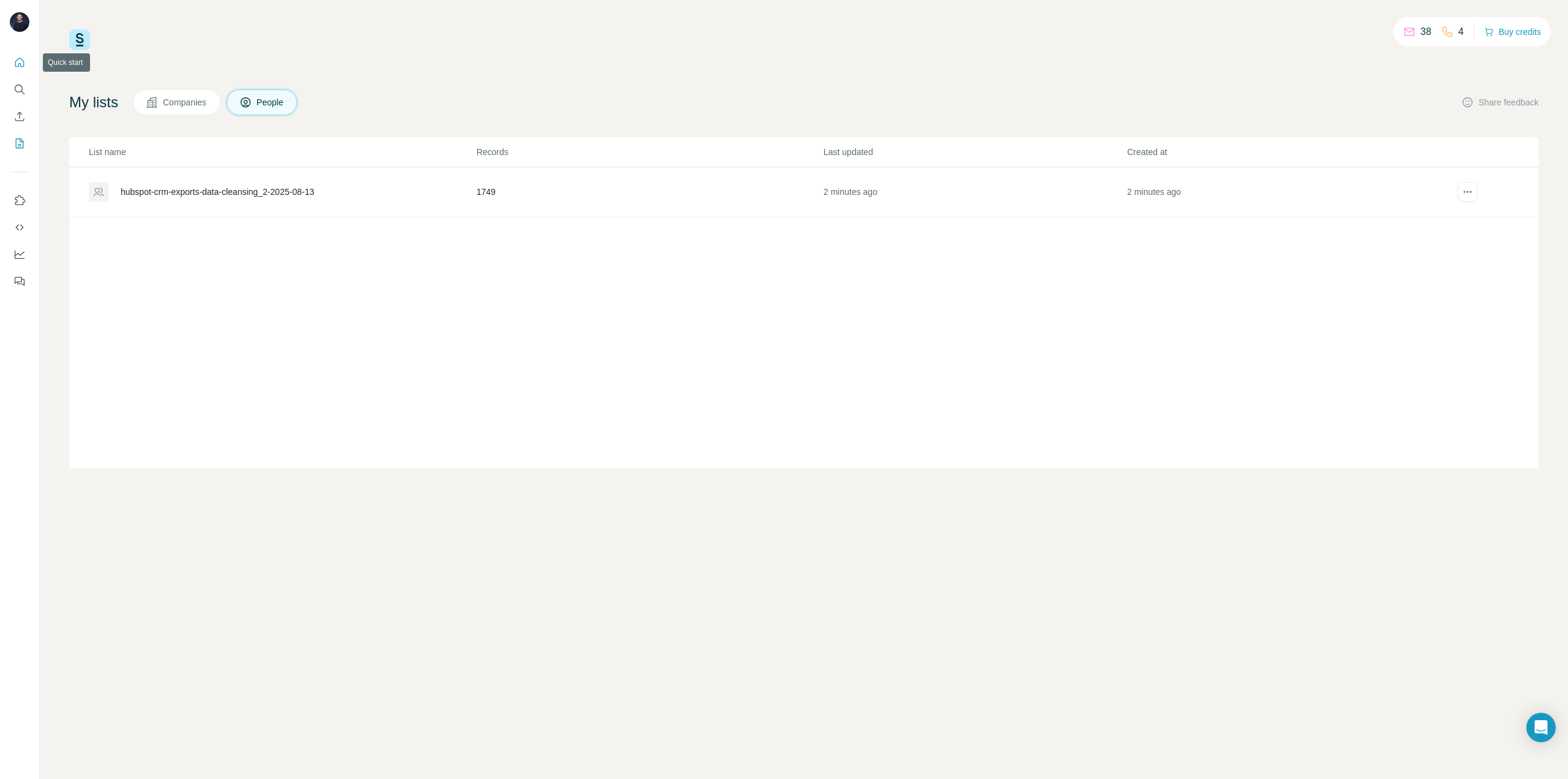
click at [20, 68] on icon "Quick start" at bounding box center [20, 63] width 12 height 13
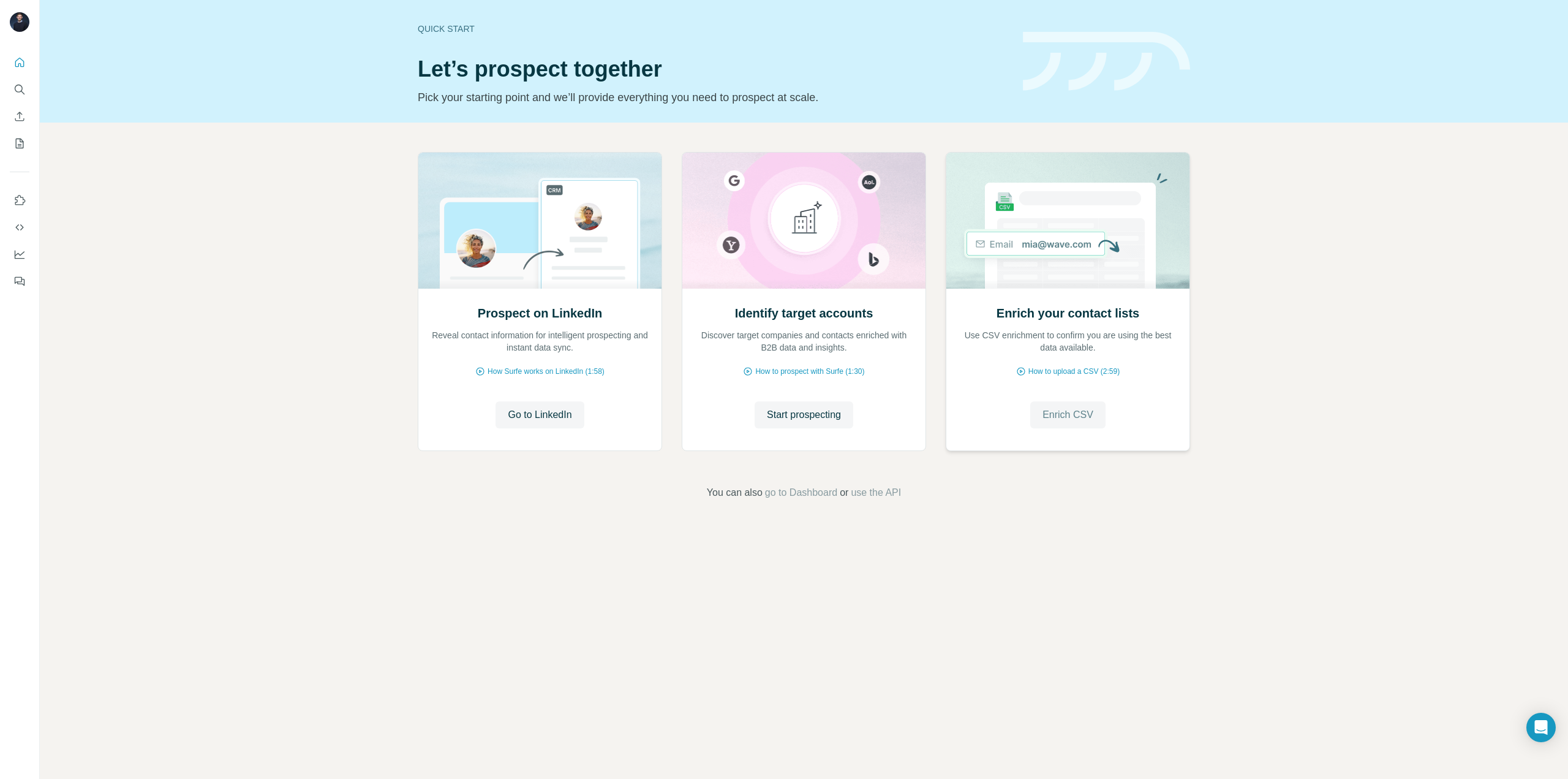
click at [1064, 411] on span "Enrich CSV" at bounding box center [1067, 415] width 51 height 15
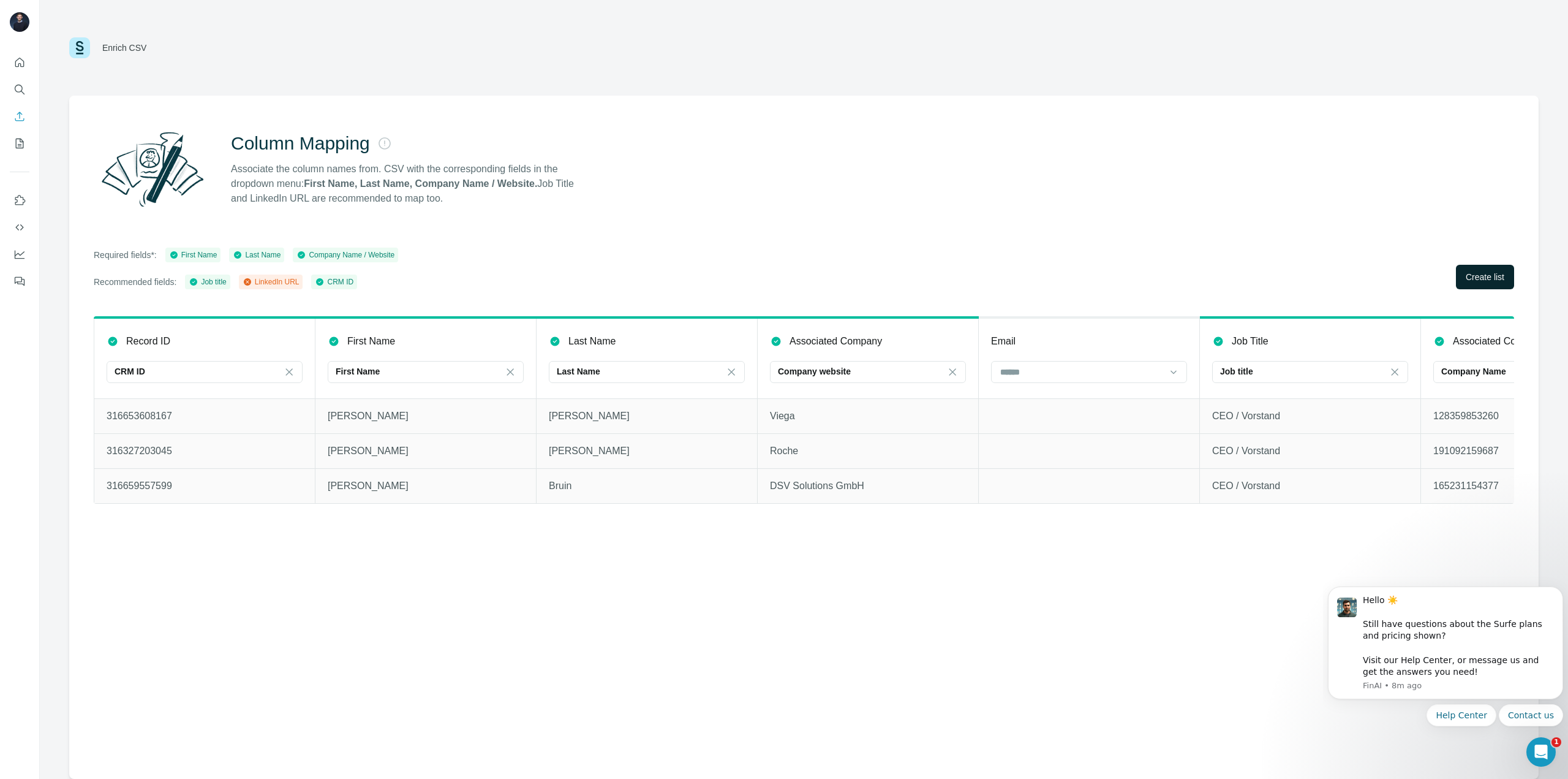
click at [1474, 284] on button "Create list" at bounding box center [1485, 277] width 59 height 24
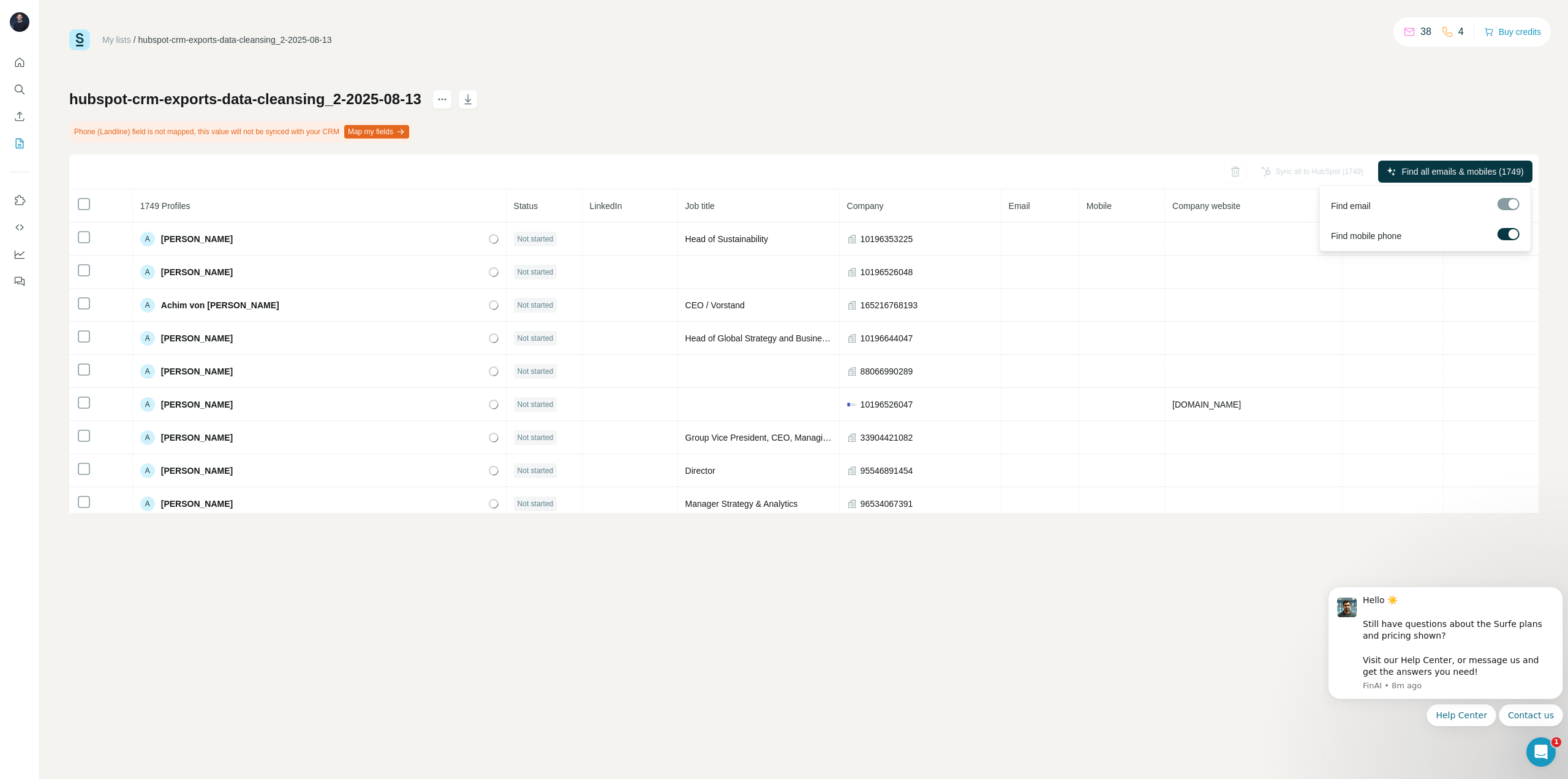
click at [1515, 203] on div at bounding box center [1509, 204] width 22 height 13
click at [1512, 201] on div at bounding box center [1509, 204] width 22 height 13
click at [1508, 232] on label at bounding box center [1509, 234] width 22 height 13
click at [1508, 205] on div at bounding box center [1509, 204] width 22 height 13
click at [1509, 203] on div at bounding box center [1509, 204] width 22 height 13
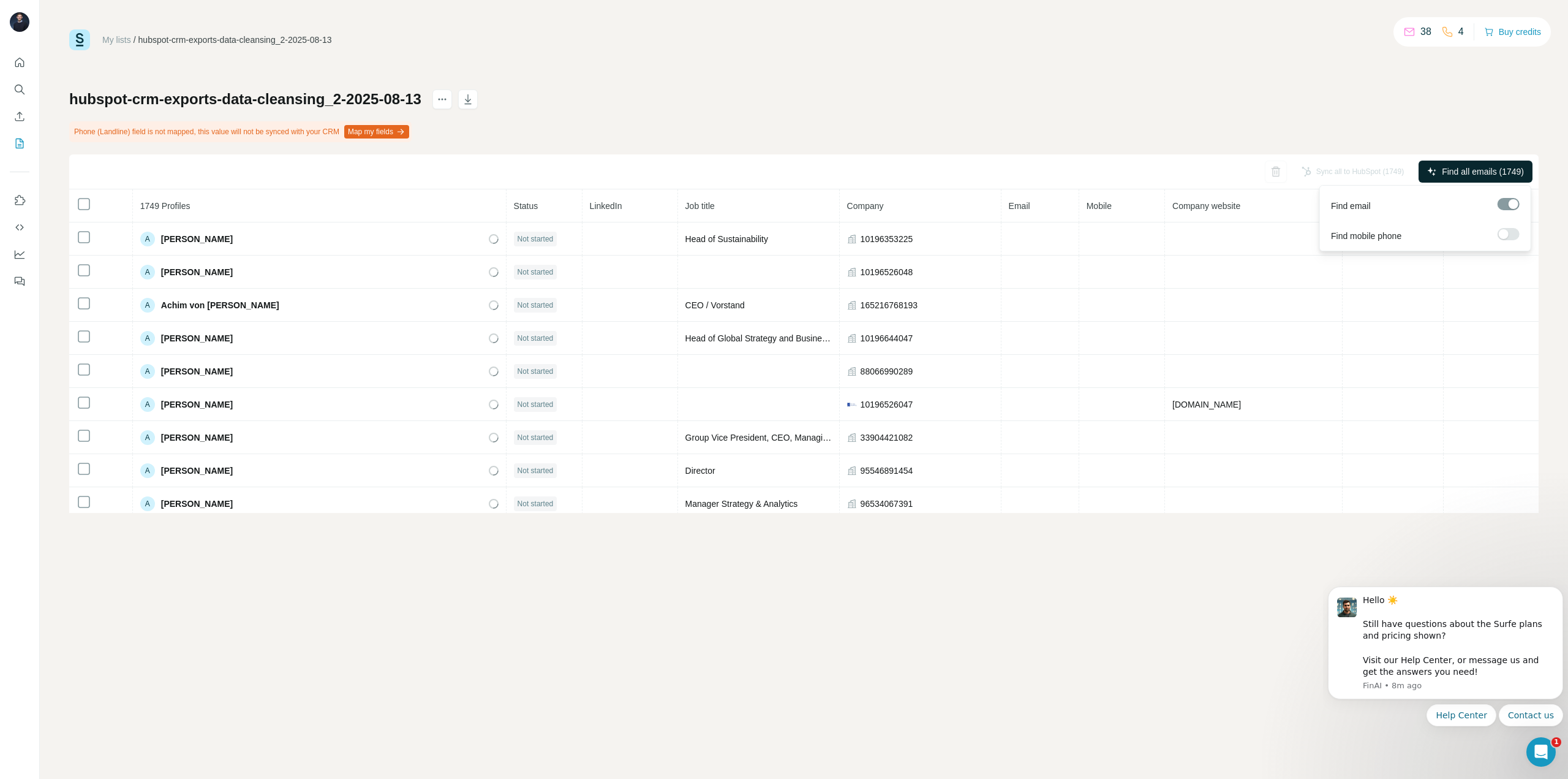
click at [1472, 170] on span "Find all emails (1749)" at bounding box center [1483, 172] width 82 height 13
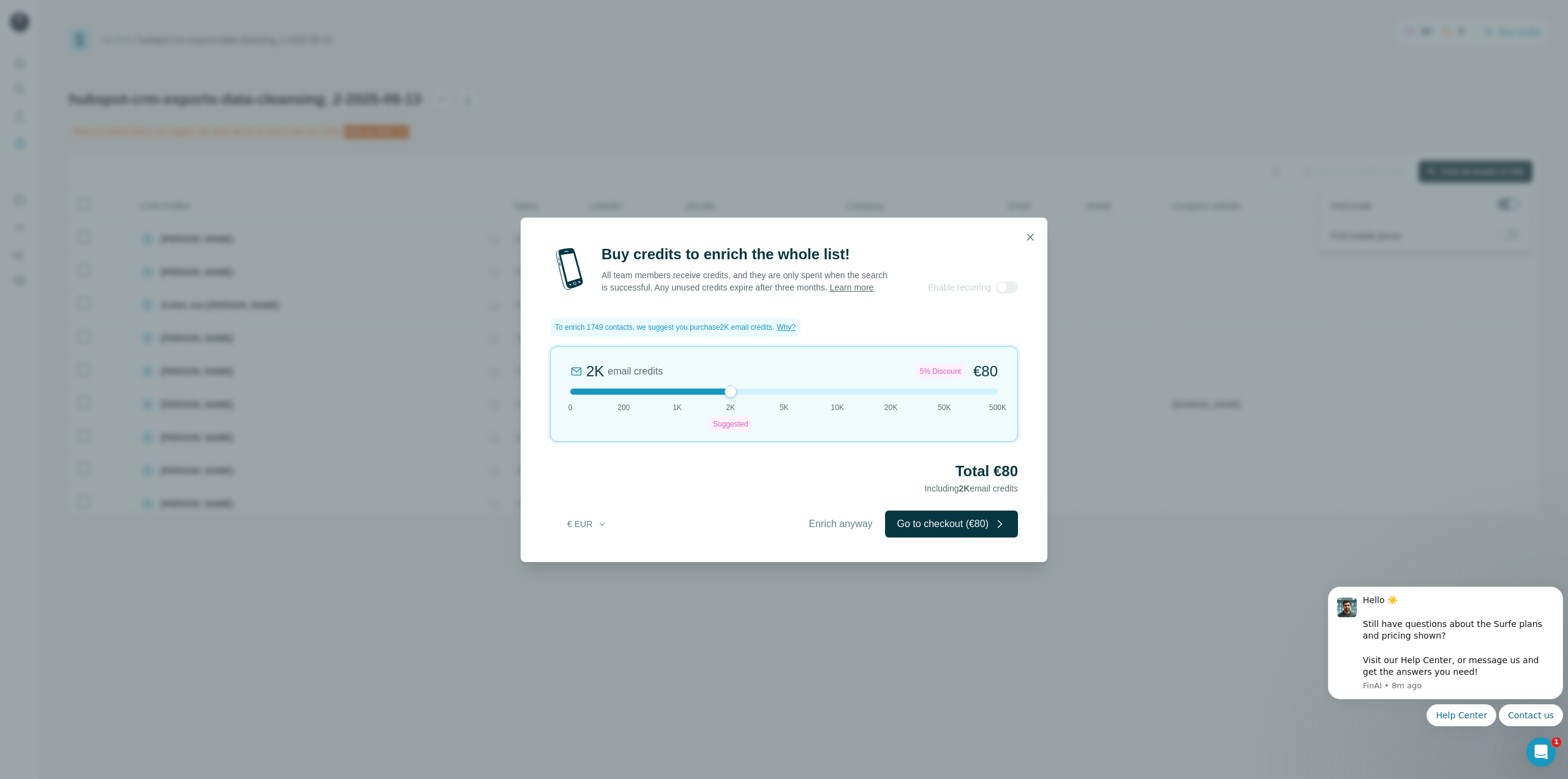
drag, startPoint x: 732, startPoint y: 391, endPoint x: 650, endPoint y: 399, distance: 82.4
click at [650, 399] on div "2K email credits 5% Discount €80 0 200 1K 2K Suggested 5K 10K 20K 50K 500K" at bounding box center [783, 394] width 468 height 95
drag, startPoint x: 625, startPoint y: 398, endPoint x: 663, endPoint y: 406, distance: 38.8
click at [663, 406] on div "1K email credits €42 0 200 1K 2K Suggested 5K 10K 20K 50K 500K" at bounding box center [783, 394] width 468 height 95
click at [1027, 231] on icon "button" at bounding box center [1031, 238] width 12 height 13
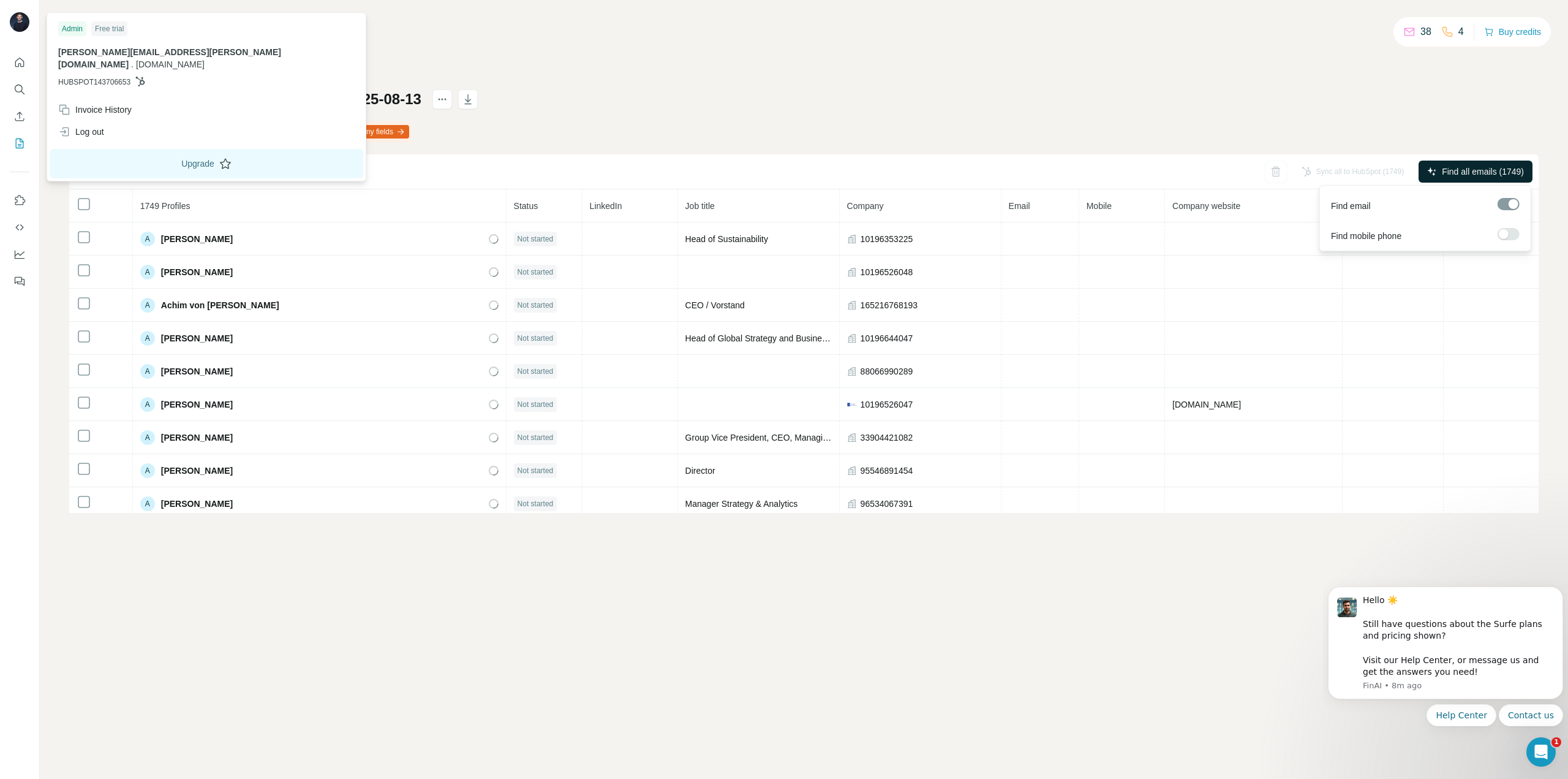
click at [166, 155] on button "Upgrade" at bounding box center [207, 164] width 314 height 30
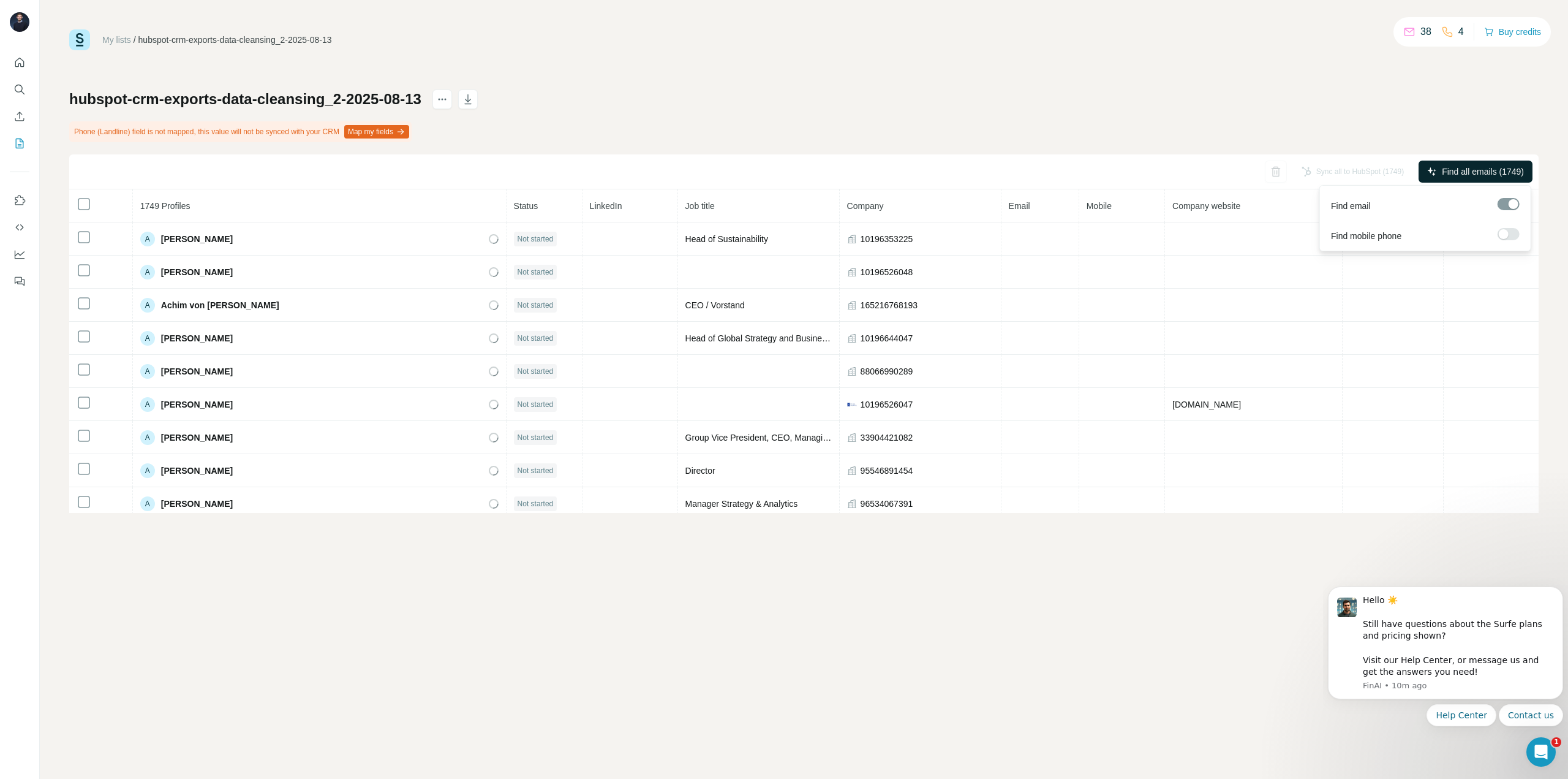
click at [1488, 176] on span "Find all emails (1749)" at bounding box center [1483, 172] width 82 height 13
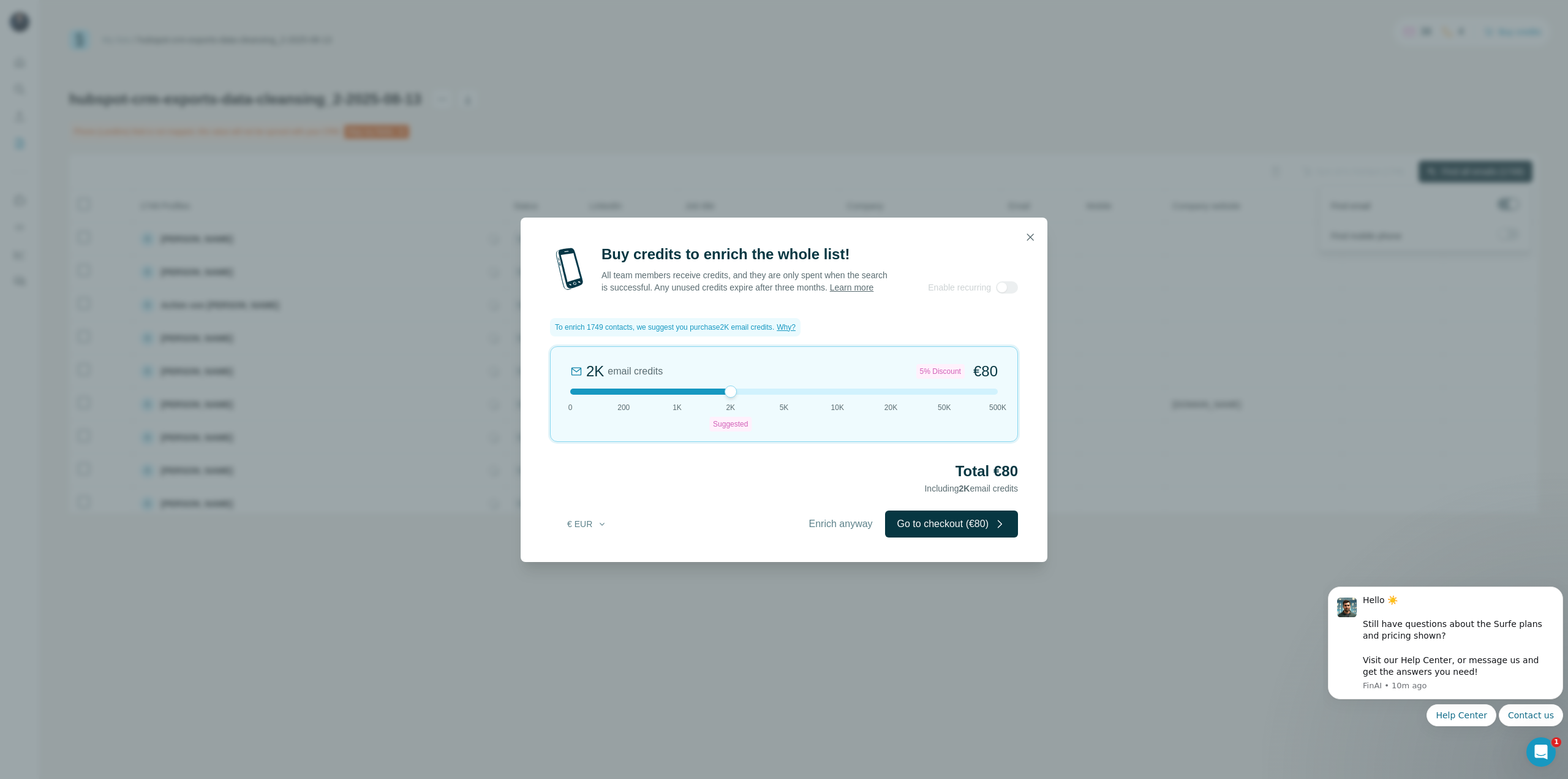
drag, startPoint x: 723, startPoint y: 398, endPoint x: 611, endPoint y: 401, distance: 112.0
click at [604, 402] on div "2K email credits 5% Discount €80 0 200 1K 2K Suggested 5K 10K 20K 50K 500K" at bounding box center [783, 394] width 468 height 95
drag, startPoint x: 627, startPoint y: 398, endPoint x: 665, endPoint y: 400, distance: 38.1
click at [665, 395] on div at bounding box center [784, 391] width 428 height 6
